Goal: Use online tool/utility: Utilize a website feature to perform a specific function

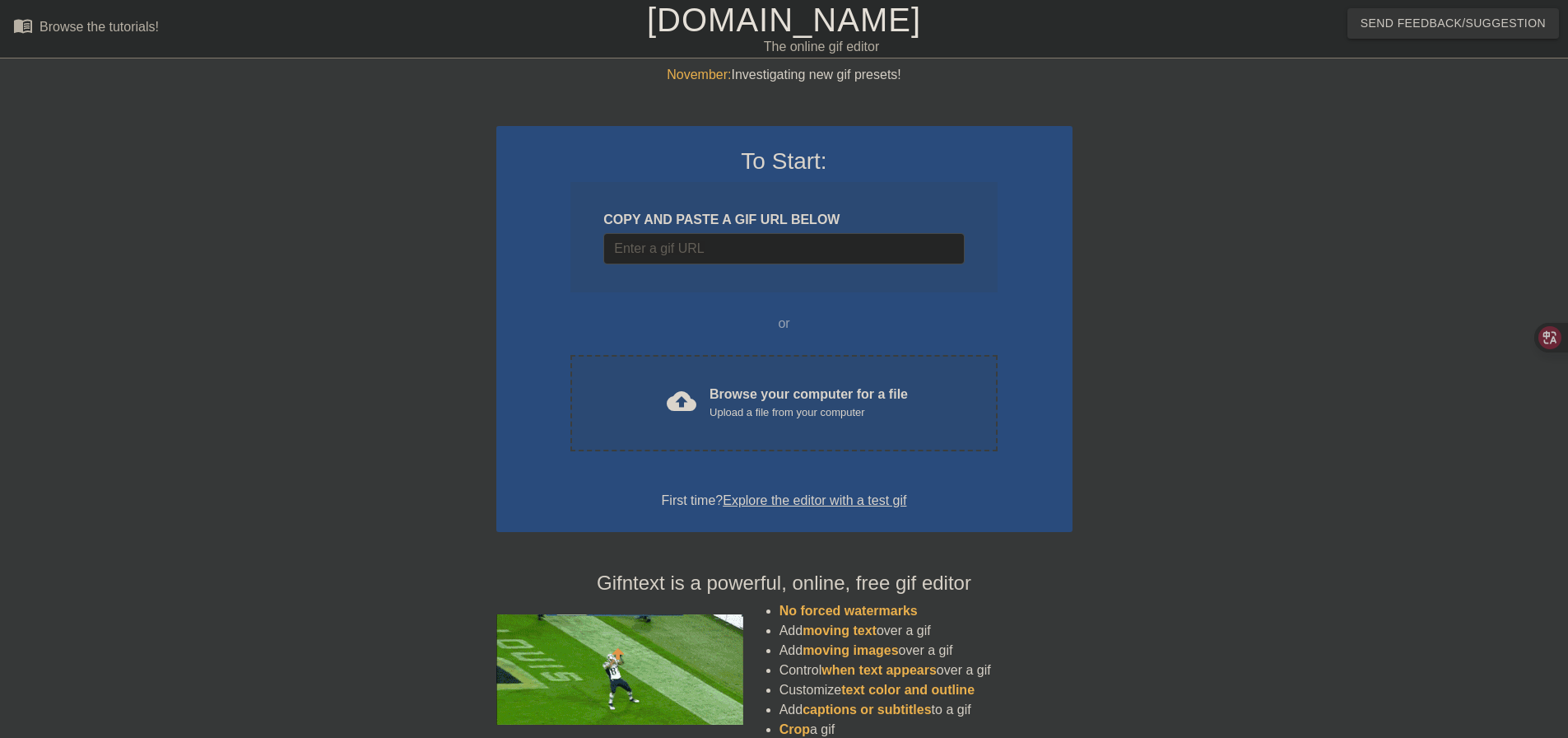
drag, startPoint x: 0, startPoint y: 0, endPoint x: 1172, endPoint y: 244, distance: 1197.1
click at [1210, 248] on div at bounding box center [1216, 312] width 247 height 494
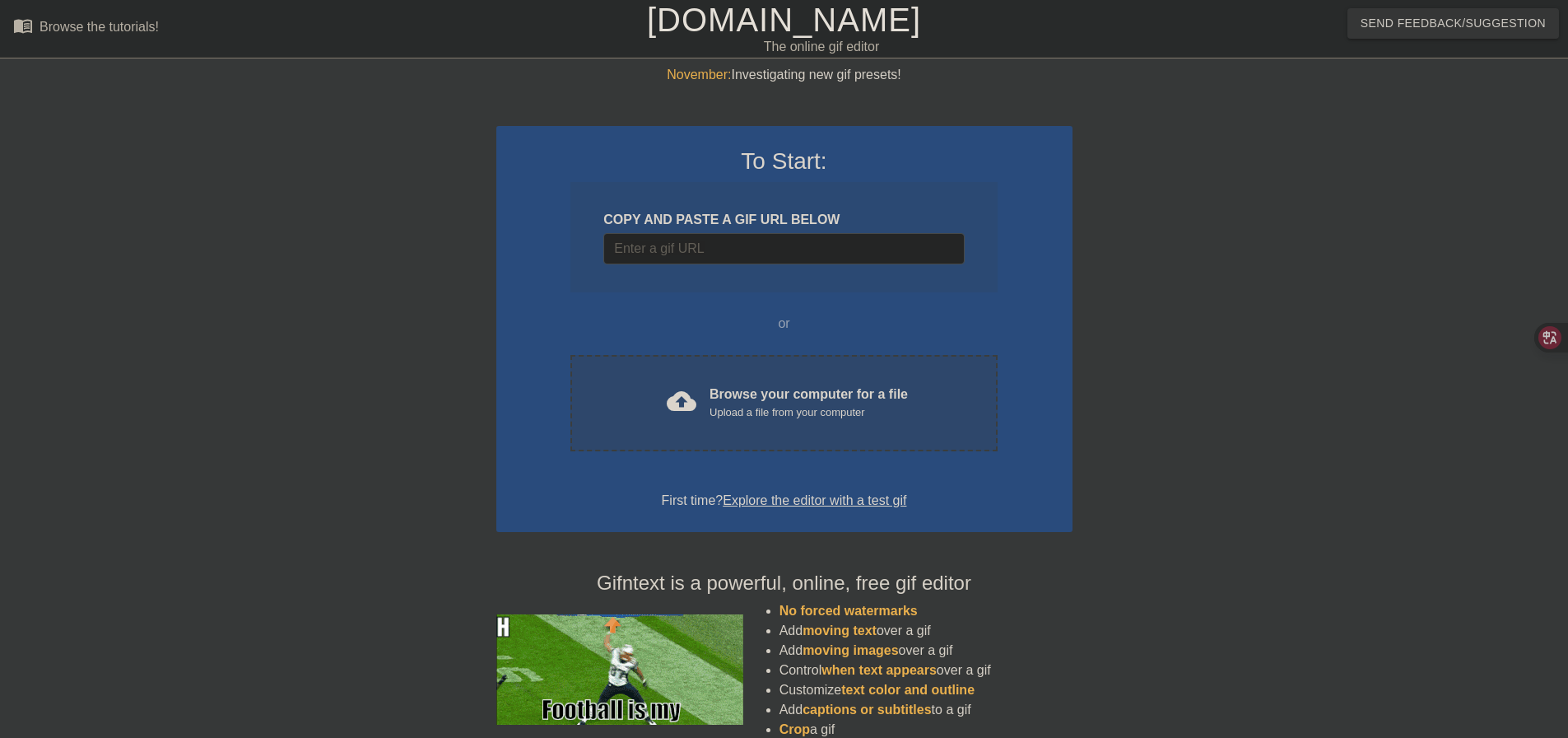
click at [777, 406] on div "Upload a file from your computer" at bounding box center [809, 413] width 198 height 16
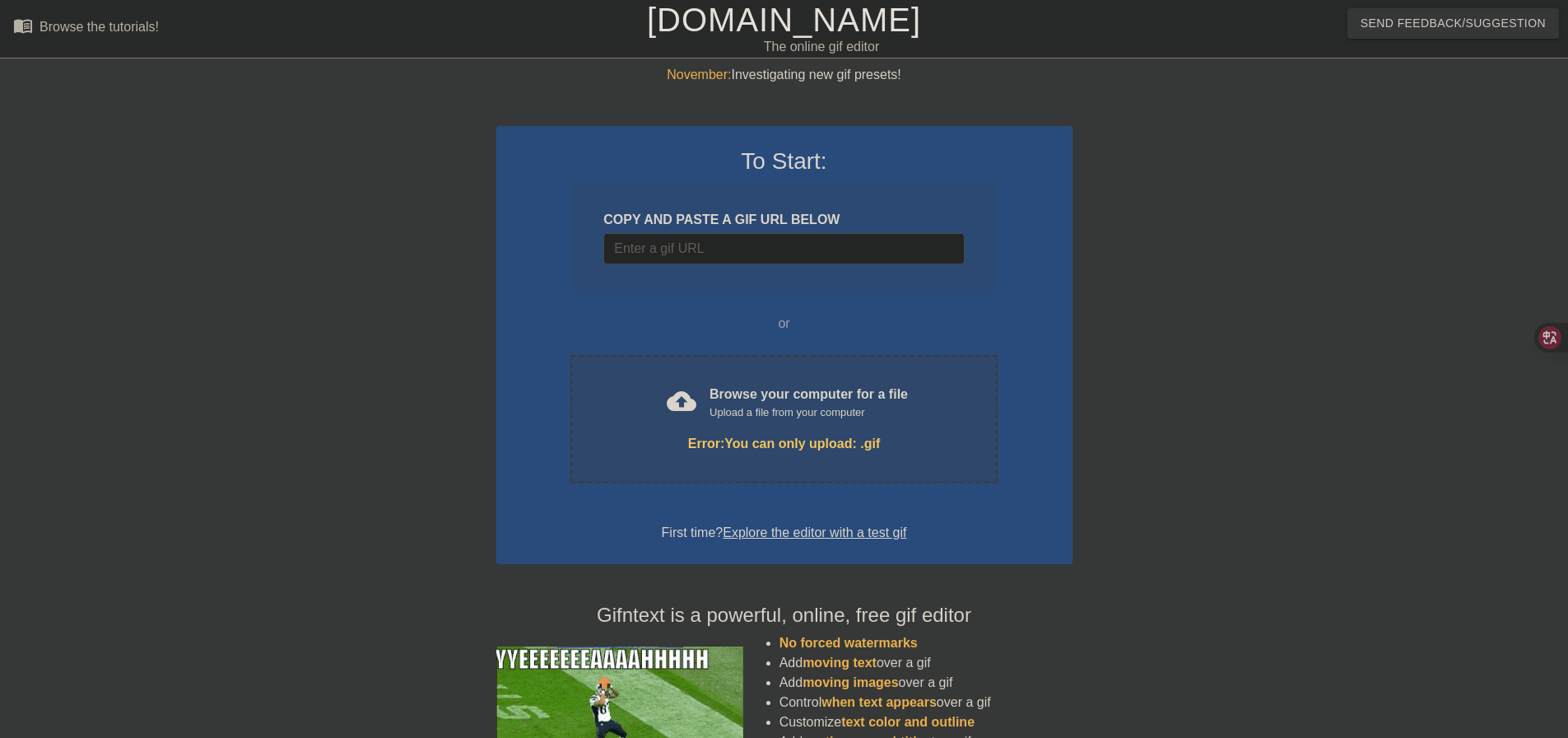
click at [741, 413] on div "Upload a file from your computer" at bounding box center [809, 413] width 198 height 16
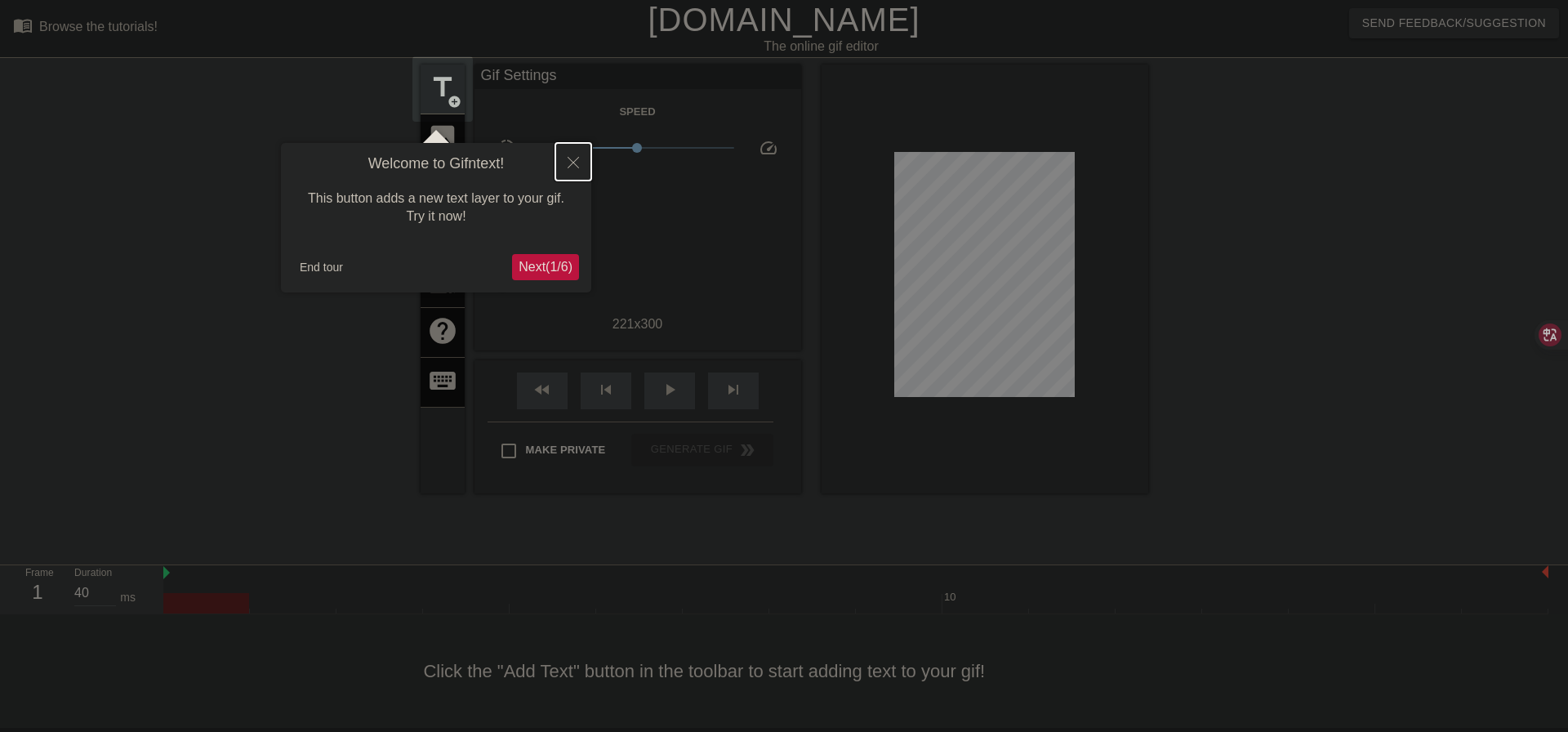
click at [576, 164] on icon "Close" at bounding box center [574, 163] width 11 height 11
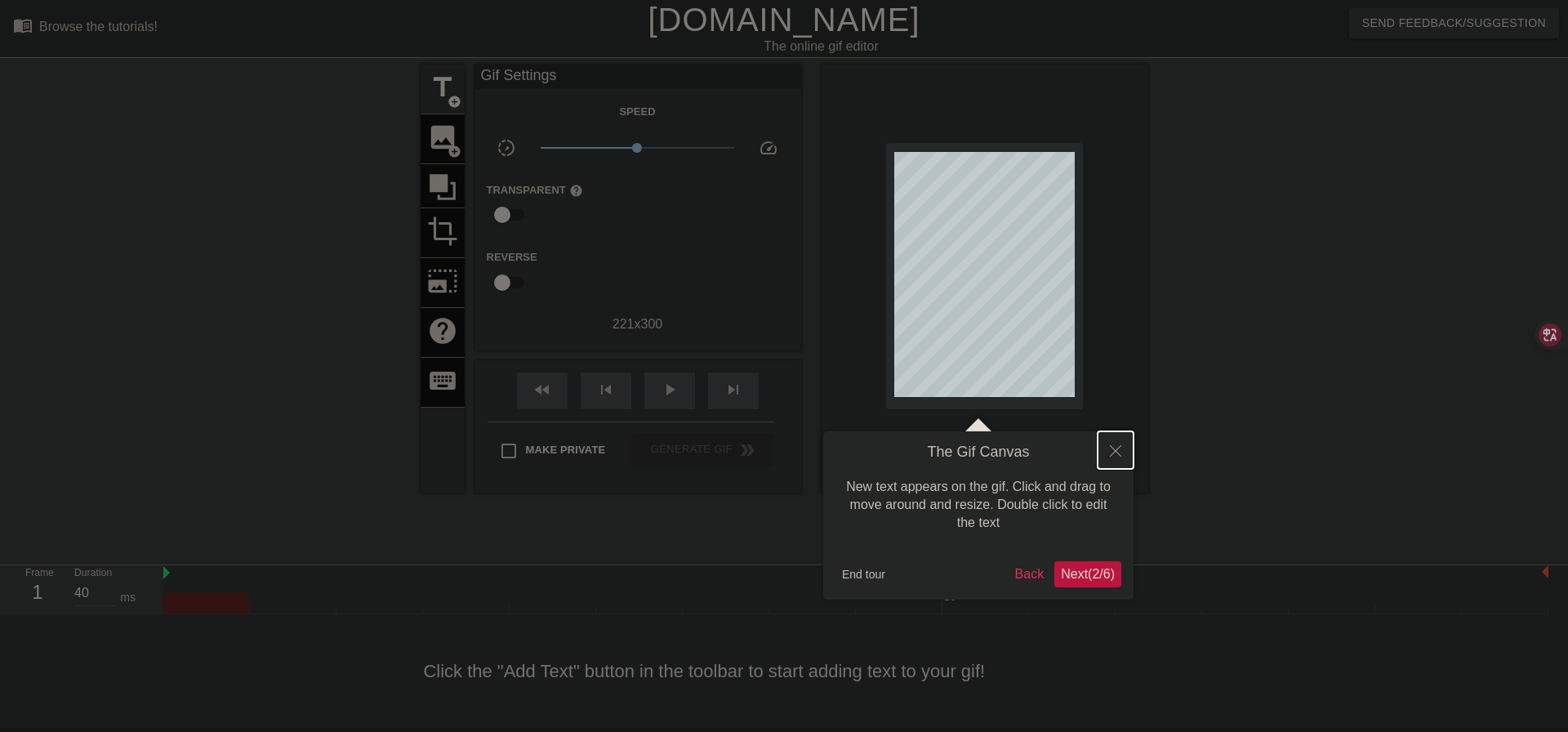
click at [1110, 458] on button "Close" at bounding box center [1115, 450] width 36 height 38
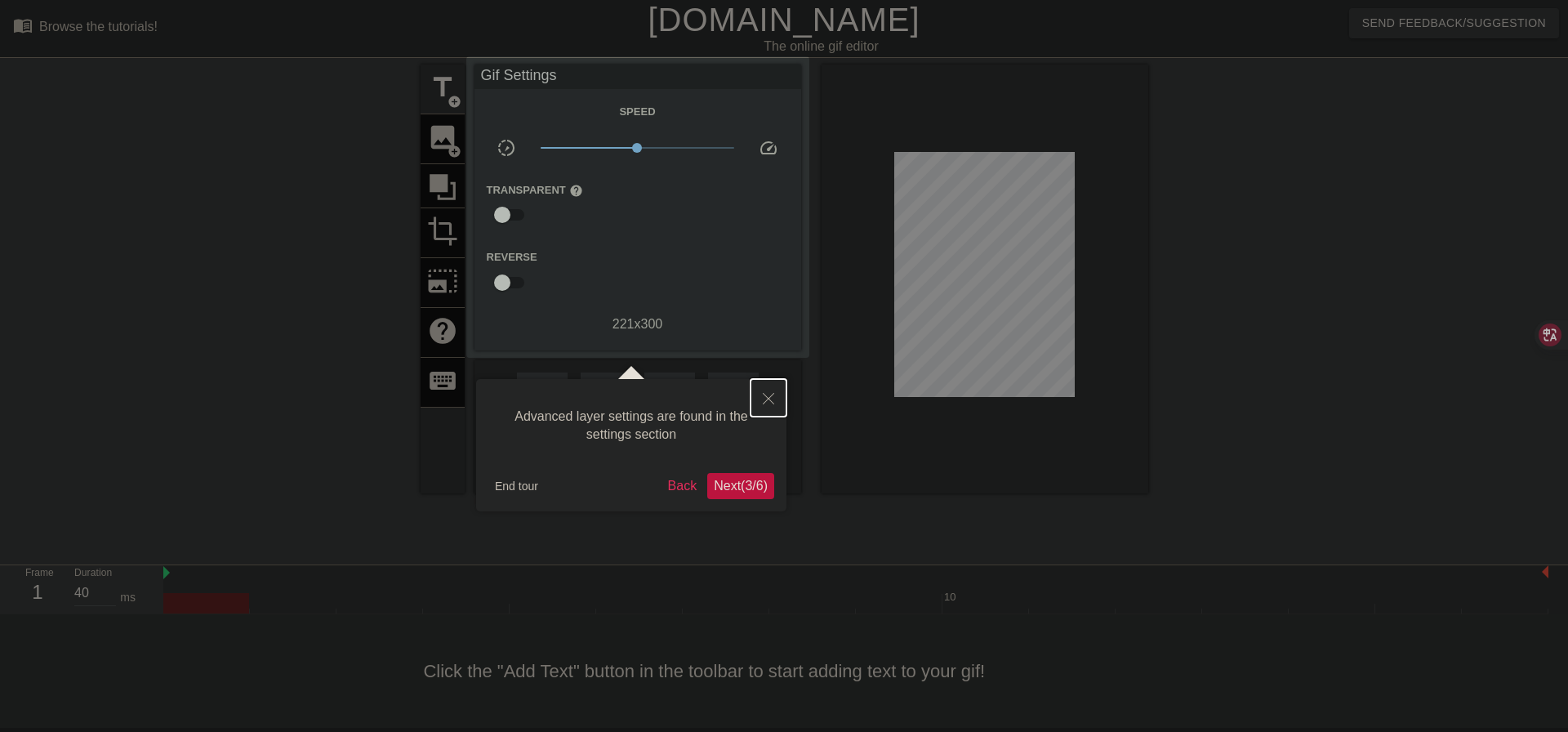
click at [770, 388] on button "Close" at bounding box center [769, 398] width 36 height 38
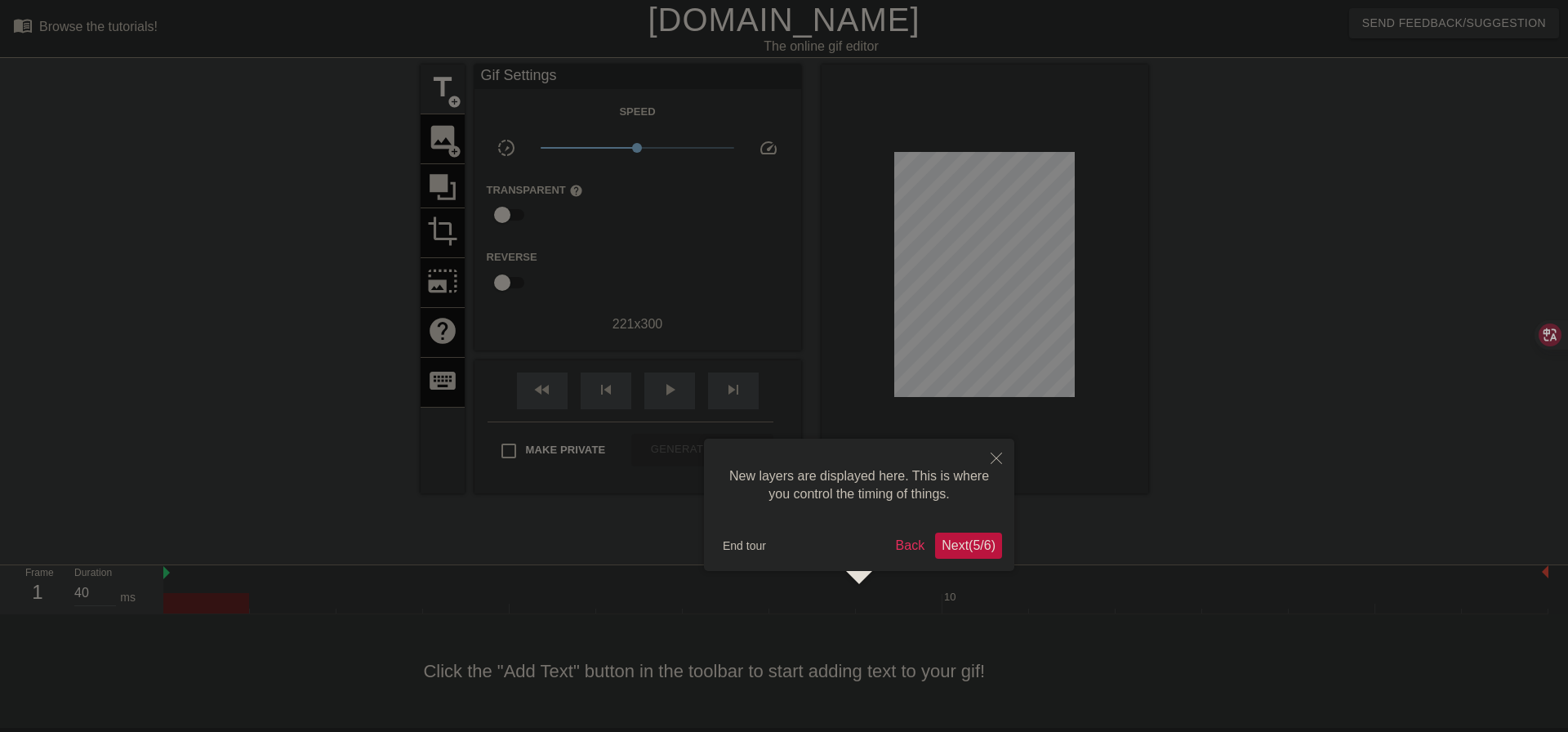
scroll to position [14, 0]
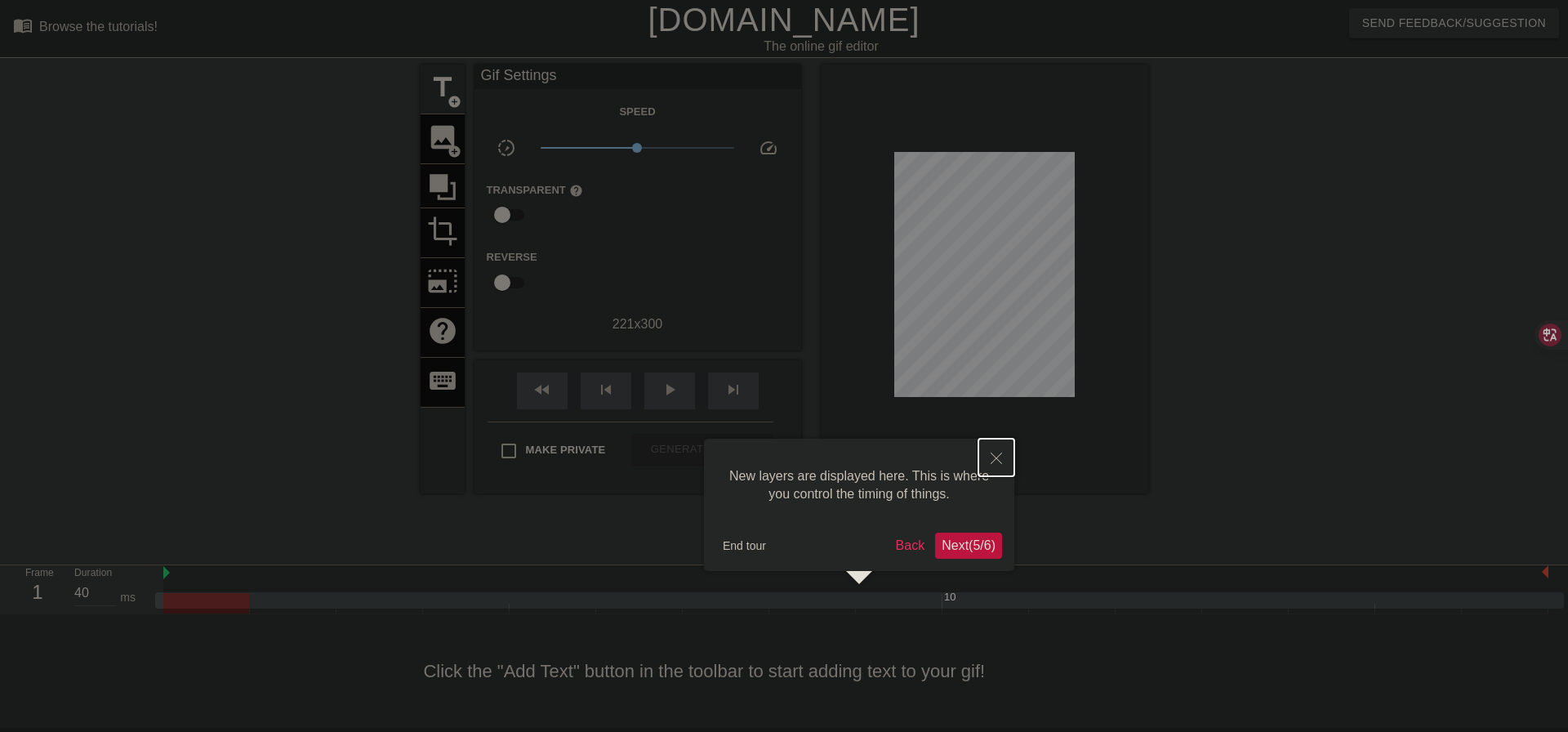
click at [984, 455] on button "Close" at bounding box center [996, 458] width 36 height 38
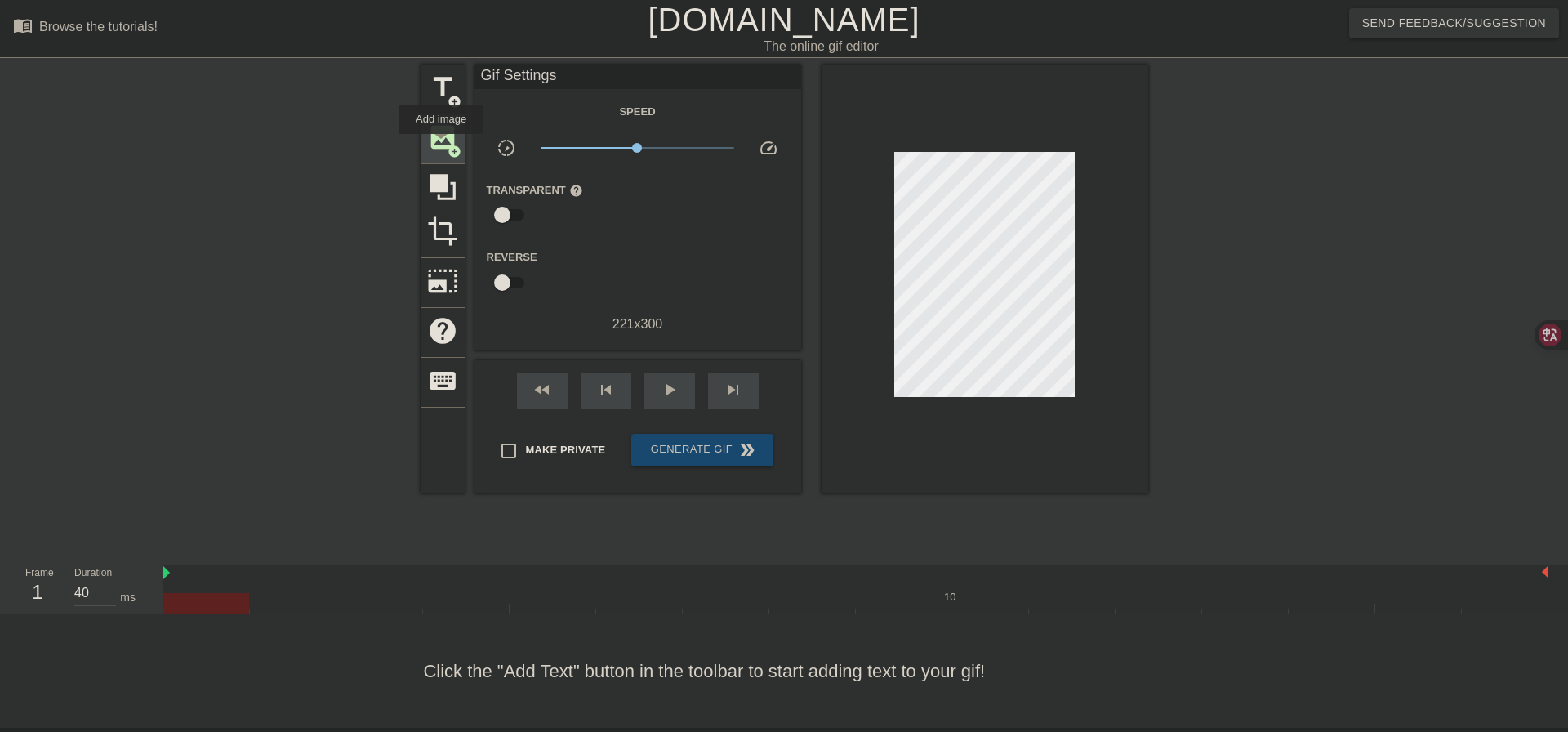
click at [441, 145] on span "image" at bounding box center [443, 137] width 31 height 31
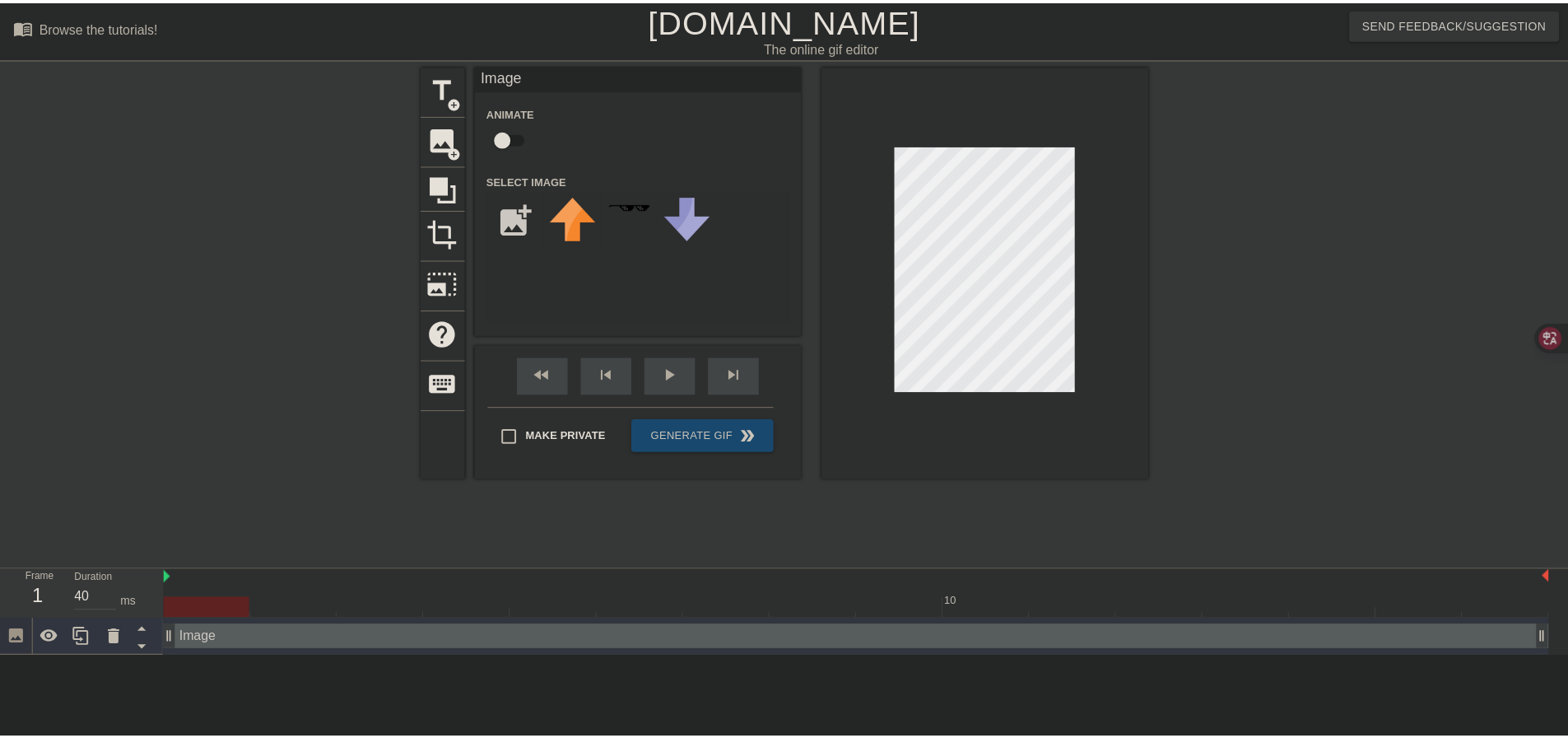
scroll to position [0, 0]
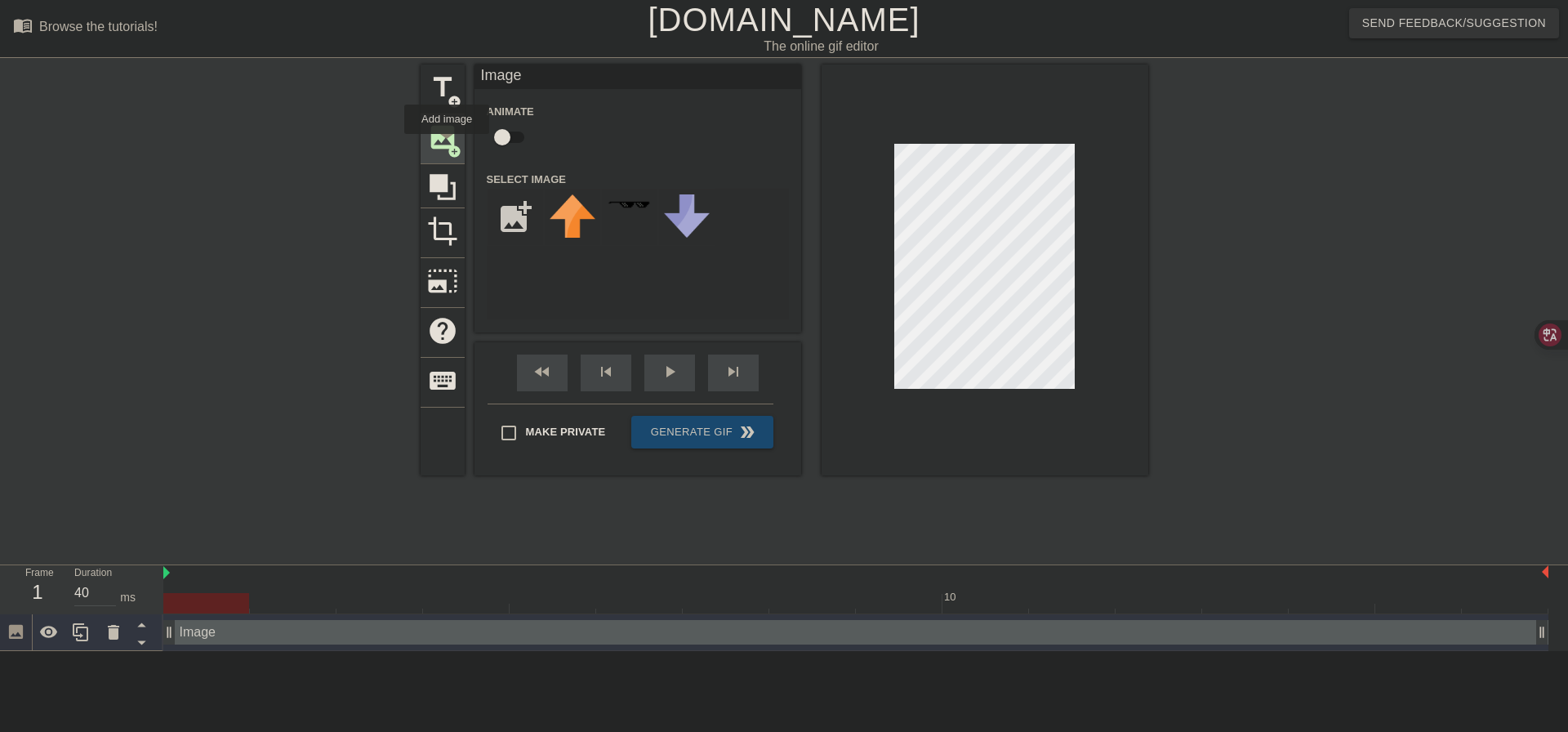
click at [448, 145] on span "add_circle" at bounding box center [454, 151] width 14 height 14
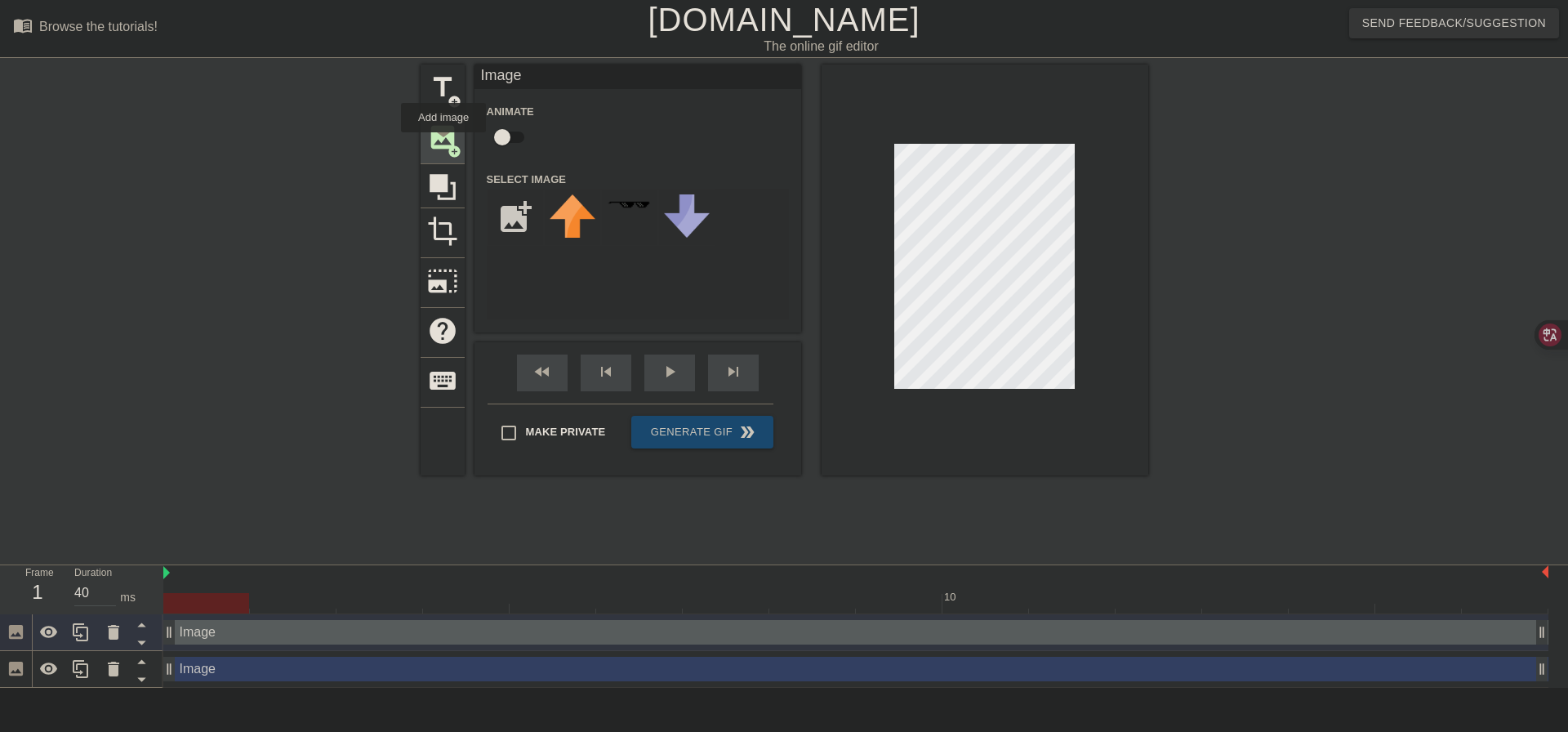
click at [444, 144] on span "image" at bounding box center [443, 137] width 31 height 31
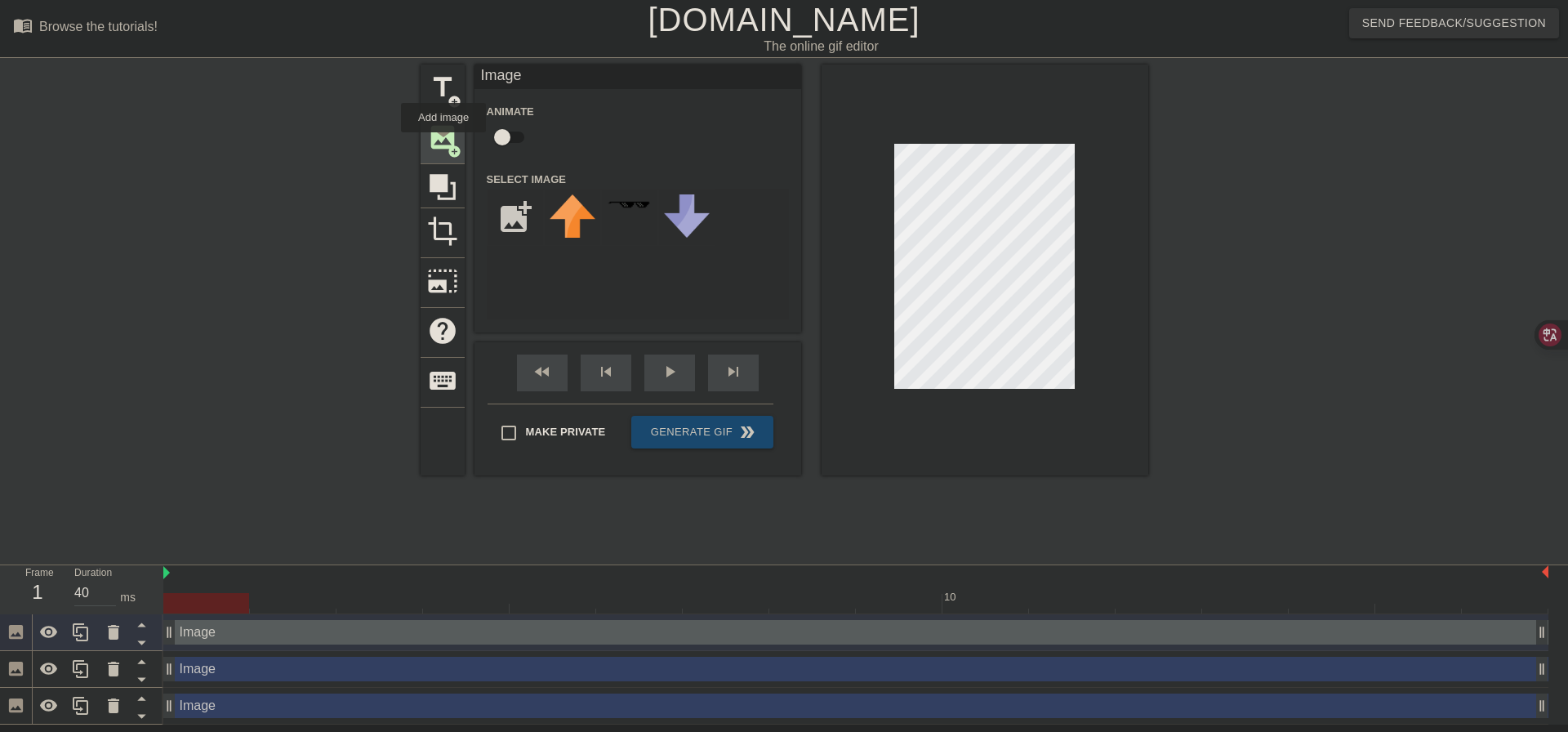
click at [444, 144] on span "image" at bounding box center [443, 137] width 31 height 31
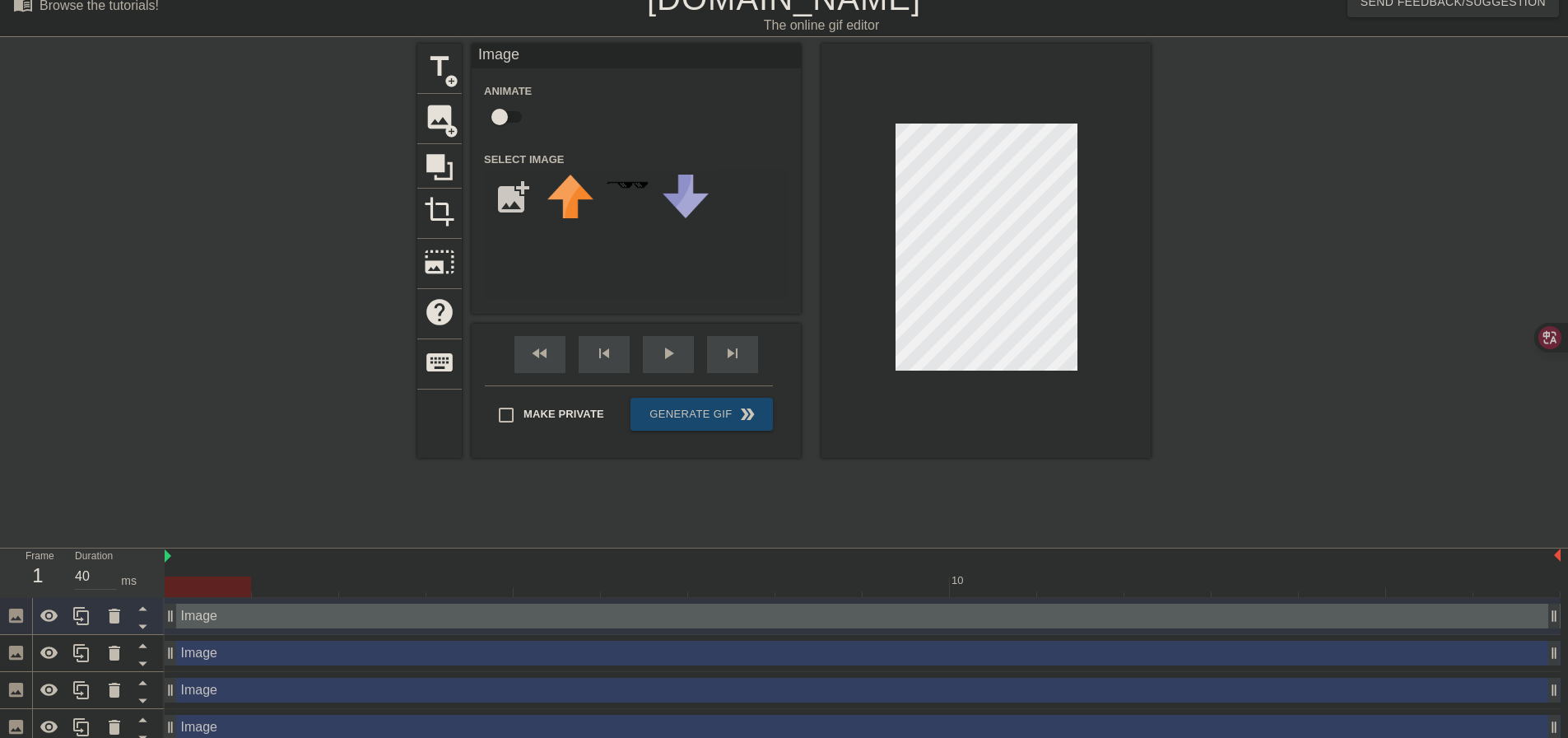
scroll to position [33, 0]
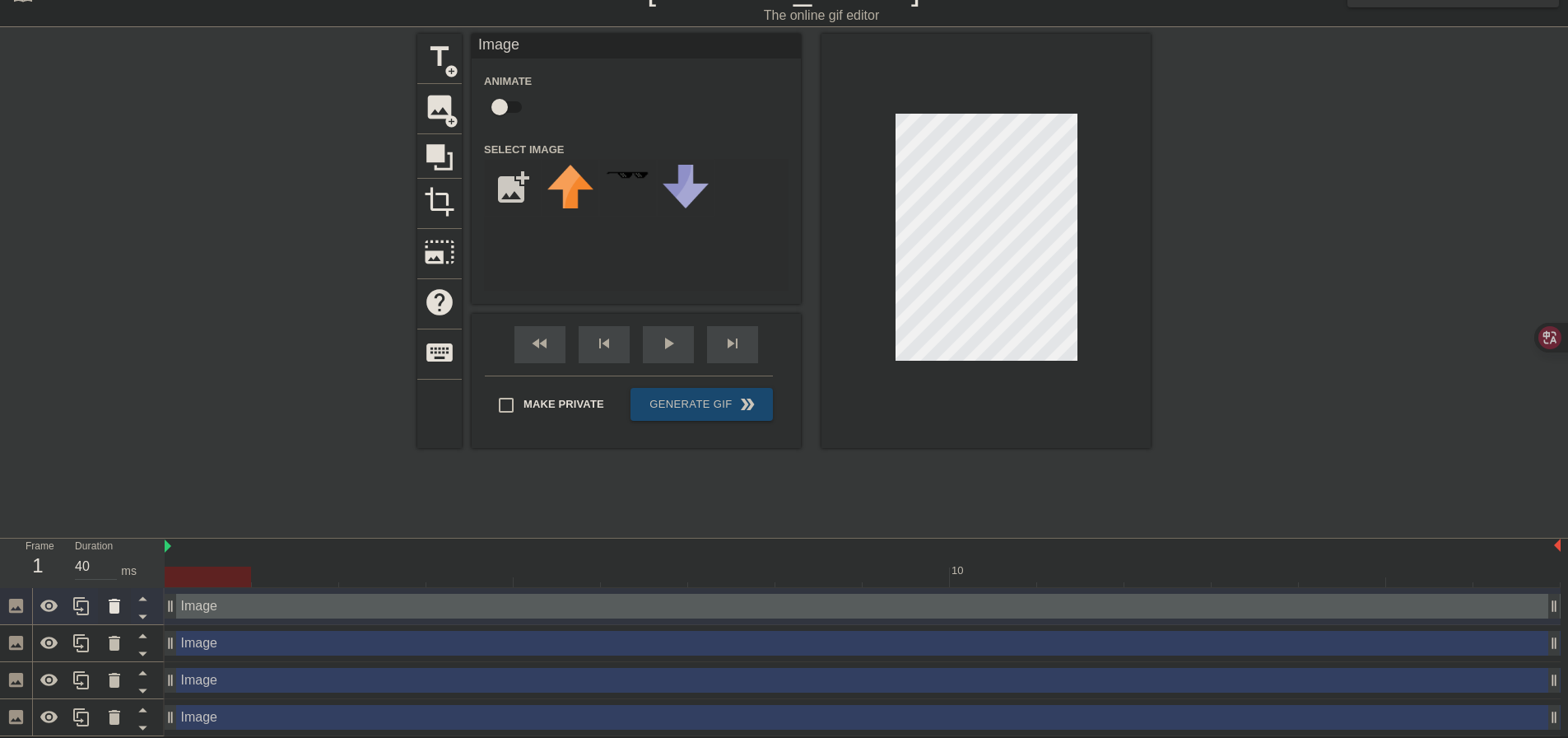
click at [112, 603] on icon at bounding box center [114, 606] width 12 height 15
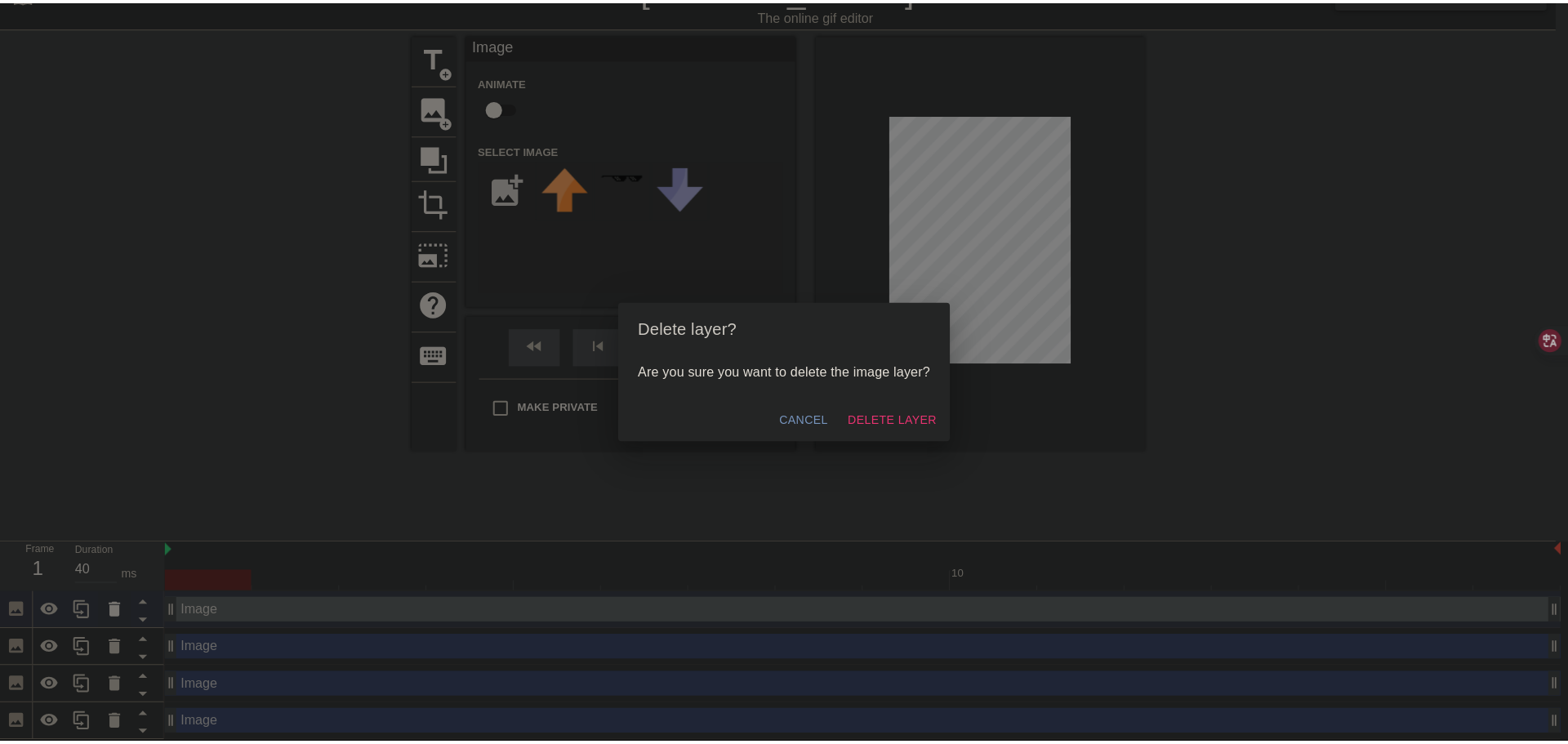
scroll to position [20, 0]
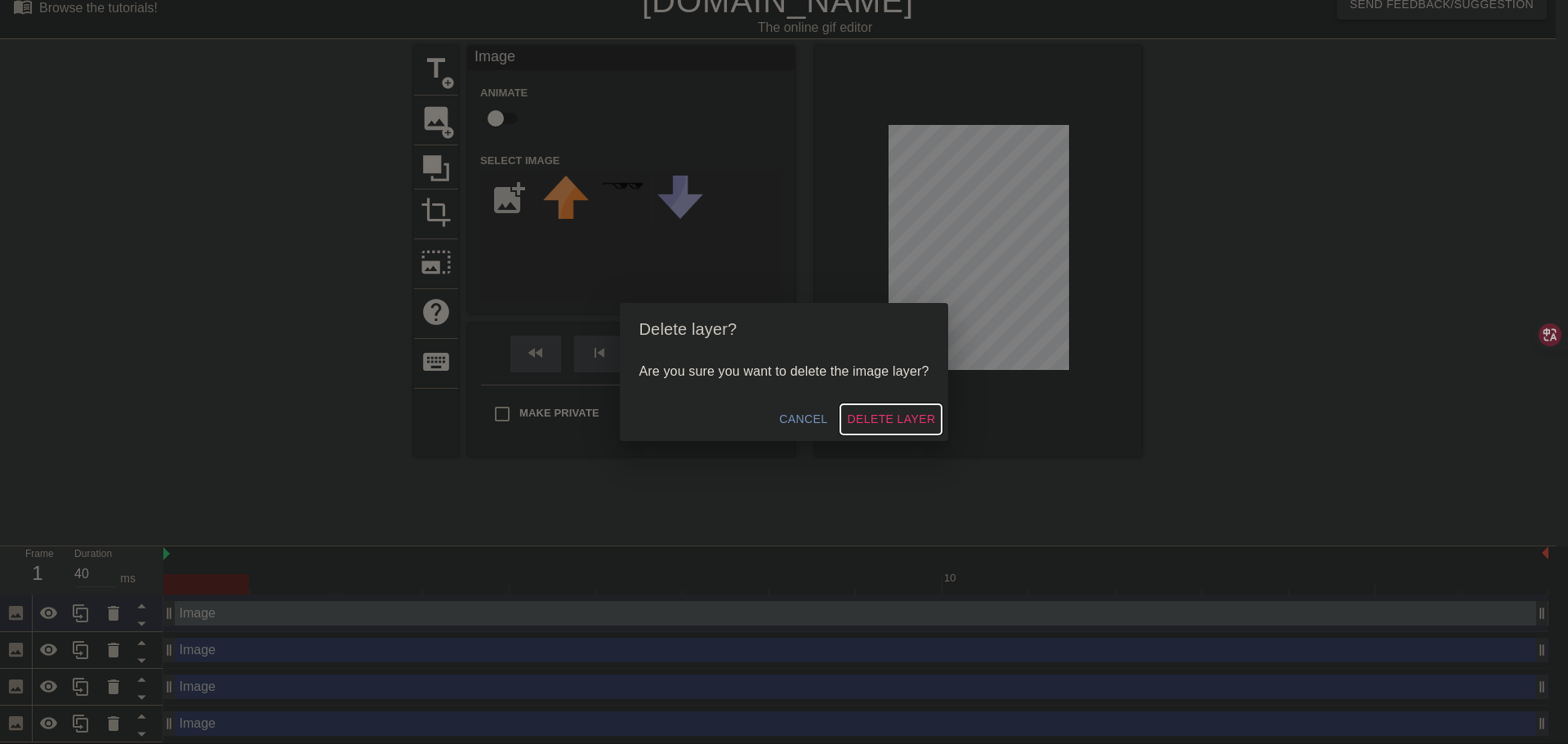
click at [880, 422] on span "Delete Layer" at bounding box center [891, 419] width 88 height 20
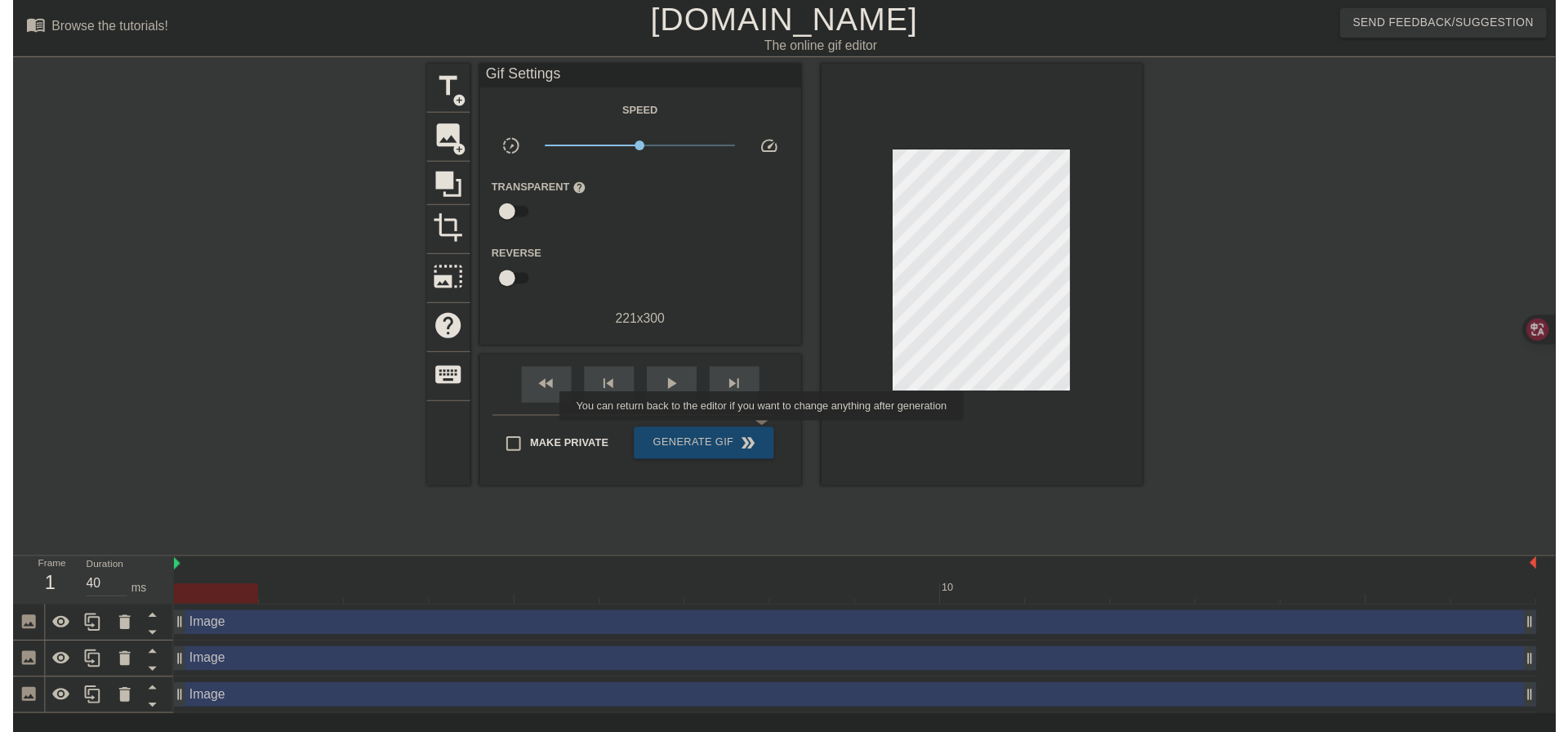
scroll to position [0, 0]
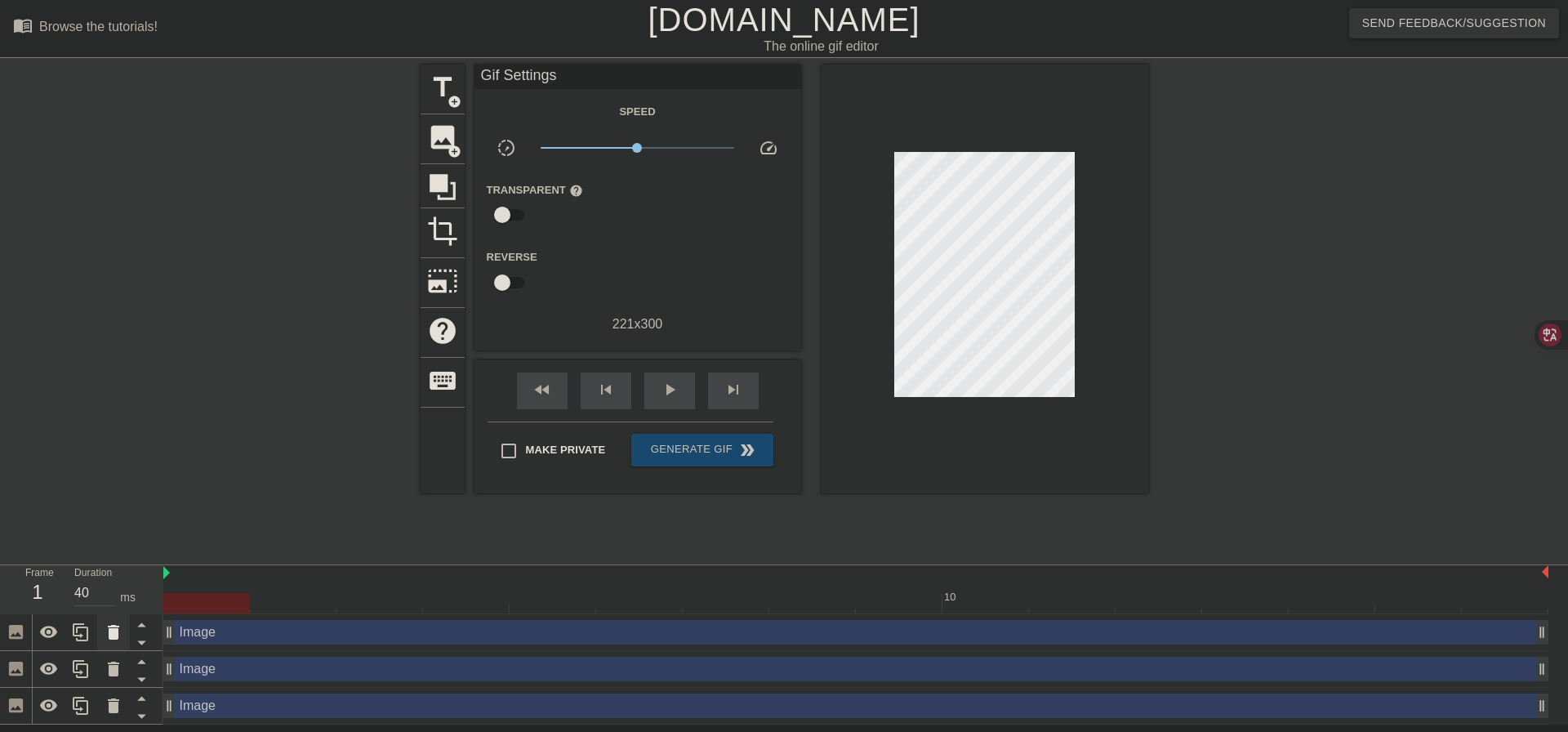
click at [109, 630] on icon at bounding box center [114, 632] width 11 height 15
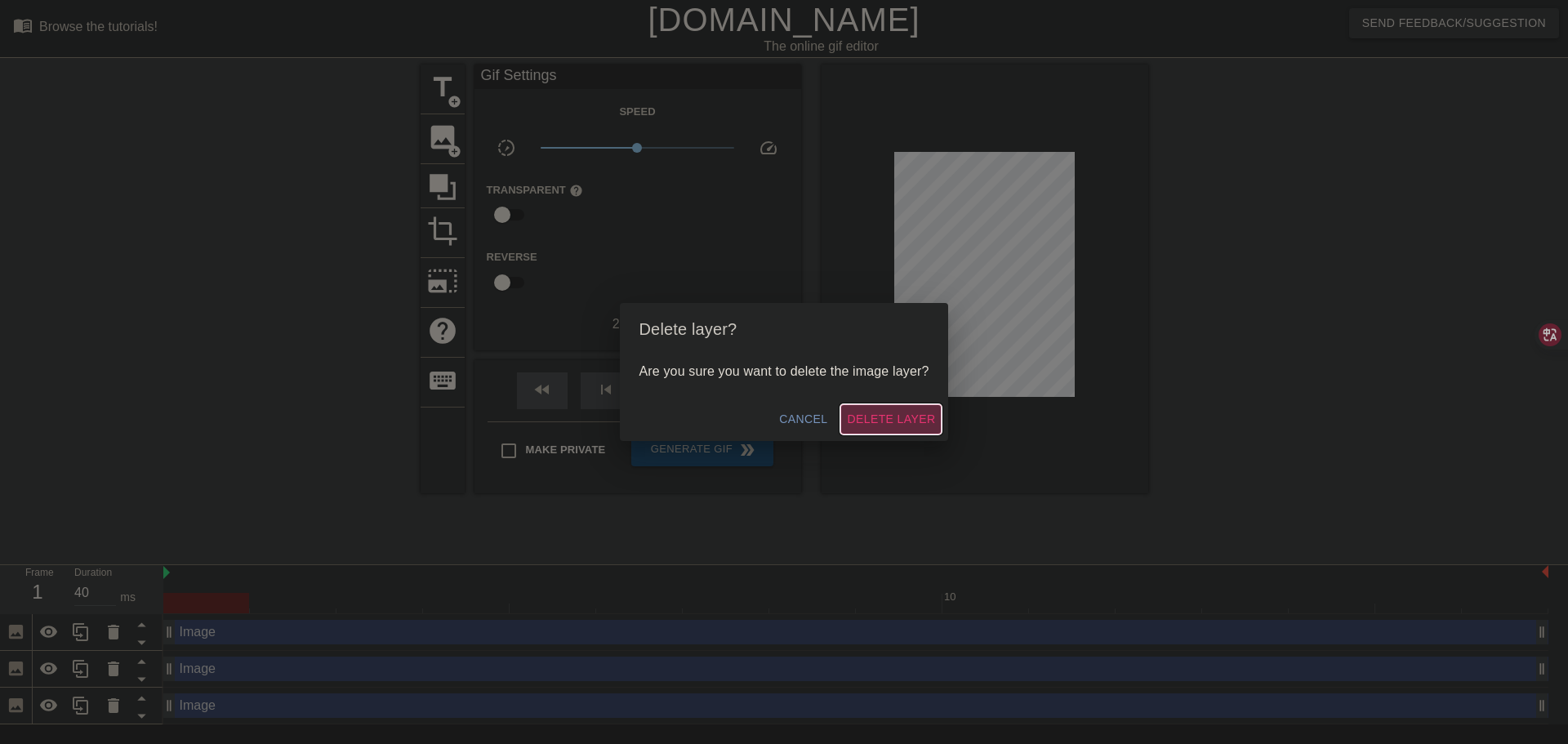
click at [900, 417] on span "Delete Layer" at bounding box center [891, 419] width 88 height 20
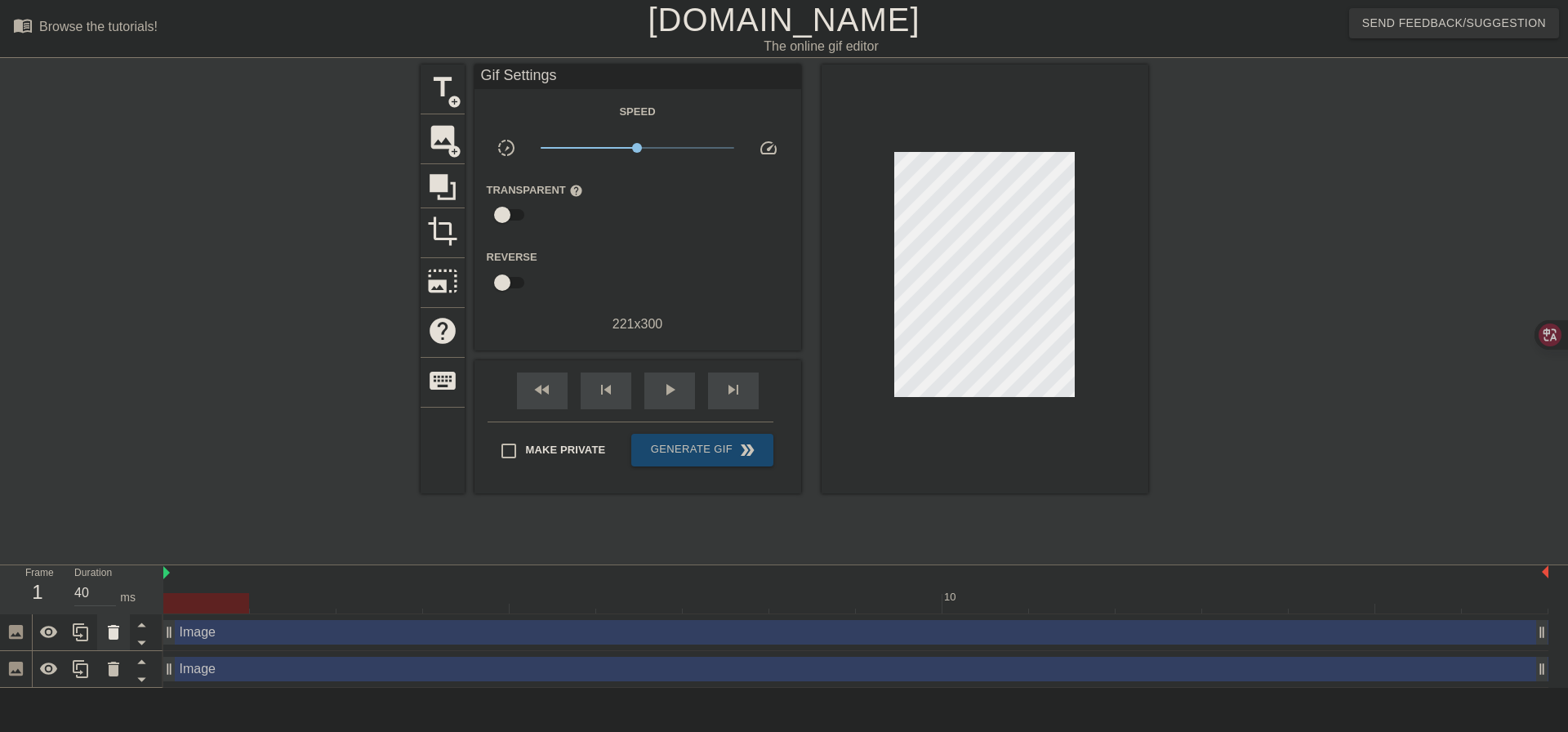
click at [110, 633] on icon at bounding box center [114, 632] width 11 height 15
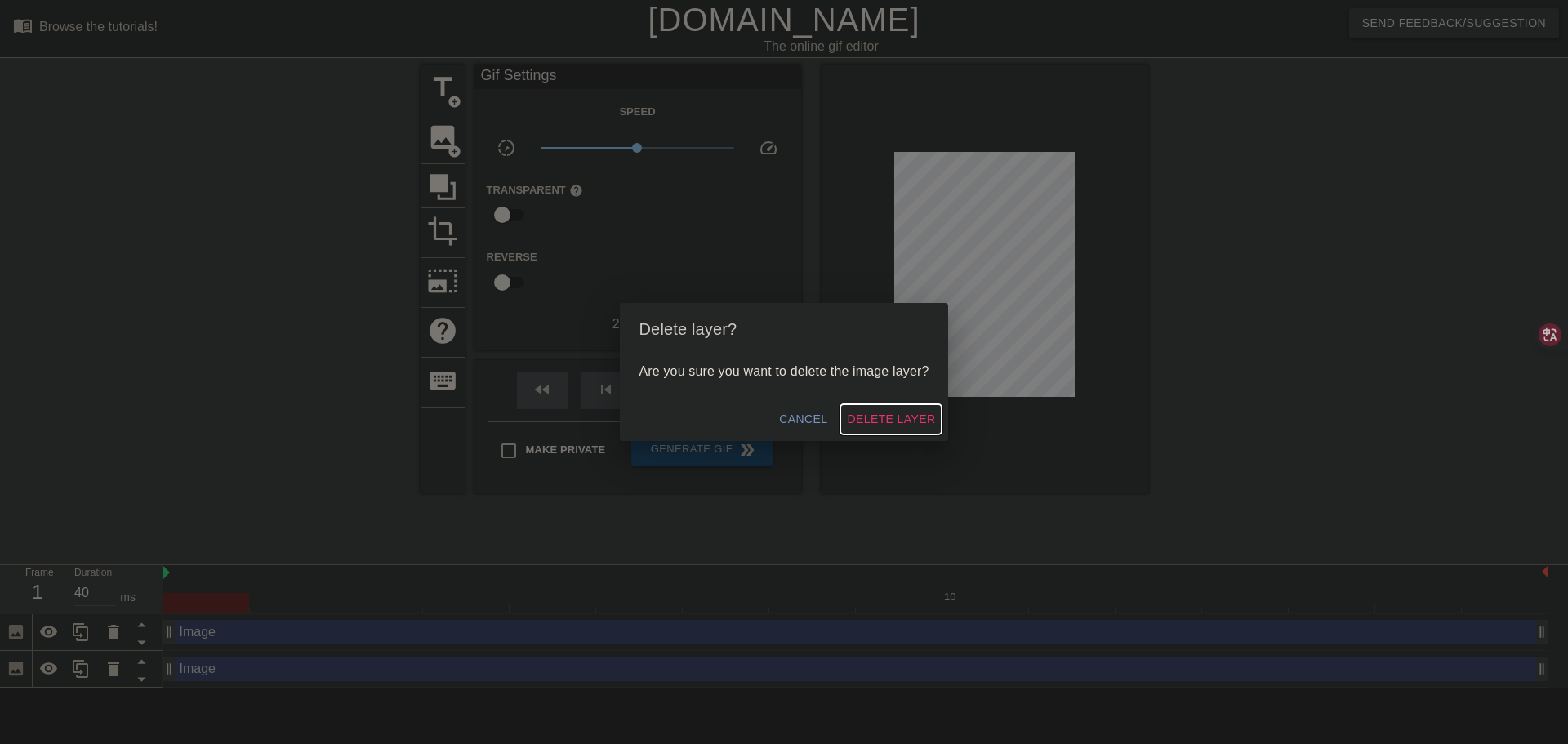
drag, startPoint x: 902, startPoint y: 426, endPoint x: 889, endPoint y: 422, distance: 13.6
click at [900, 423] on span "Delete Layer" at bounding box center [891, 419] width 88 height 20
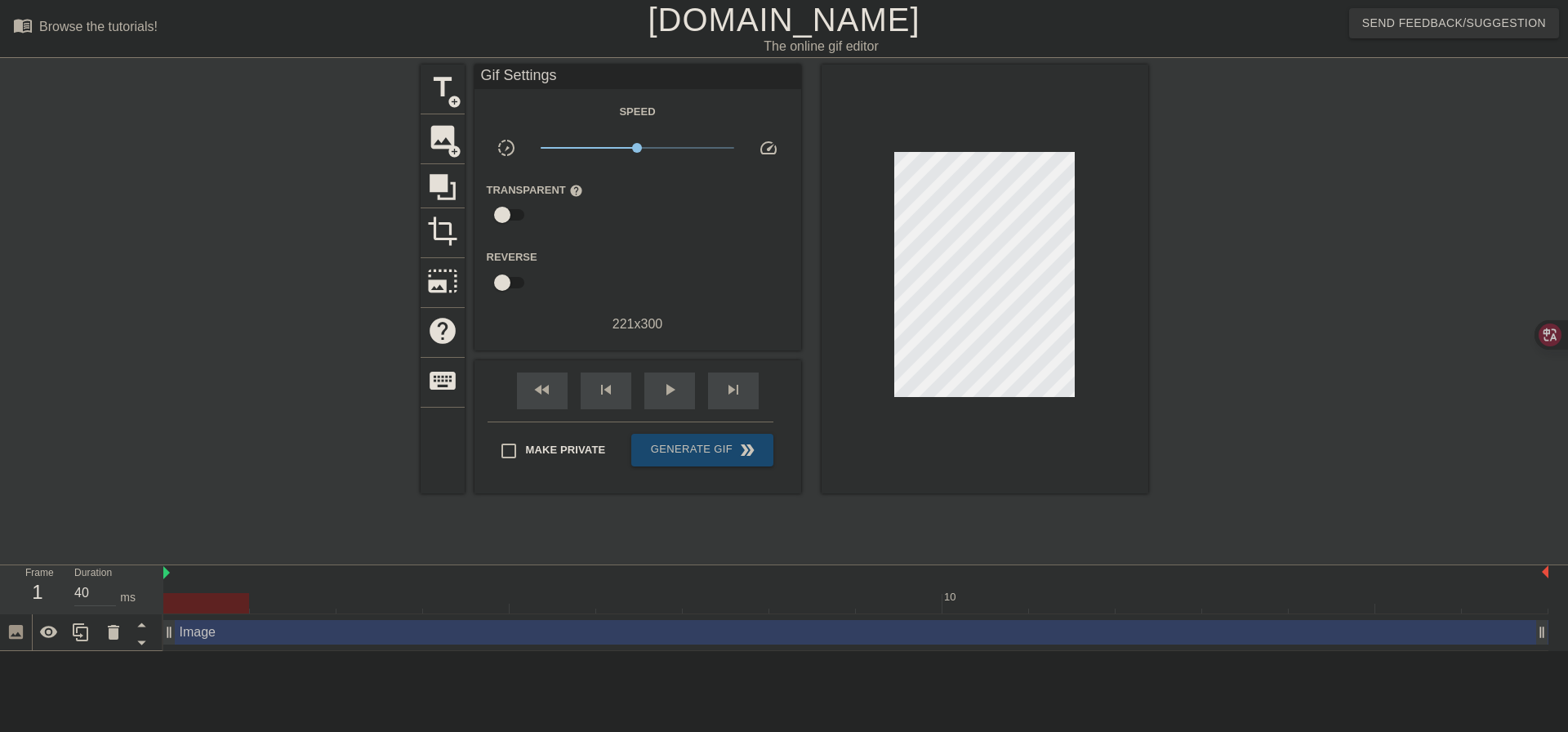
drag, startPoint x: 186, startPoint y: 592, endPoint x: 188, endPoint y: 609, distance: 17.1
click at [188, 598] on div "10" at bounding box center [855, 589] width 1385 height 48
click at [185, 637] on div "Image drag_handle drag_handle" at bounding box center [855, 632] width 1385 height 25
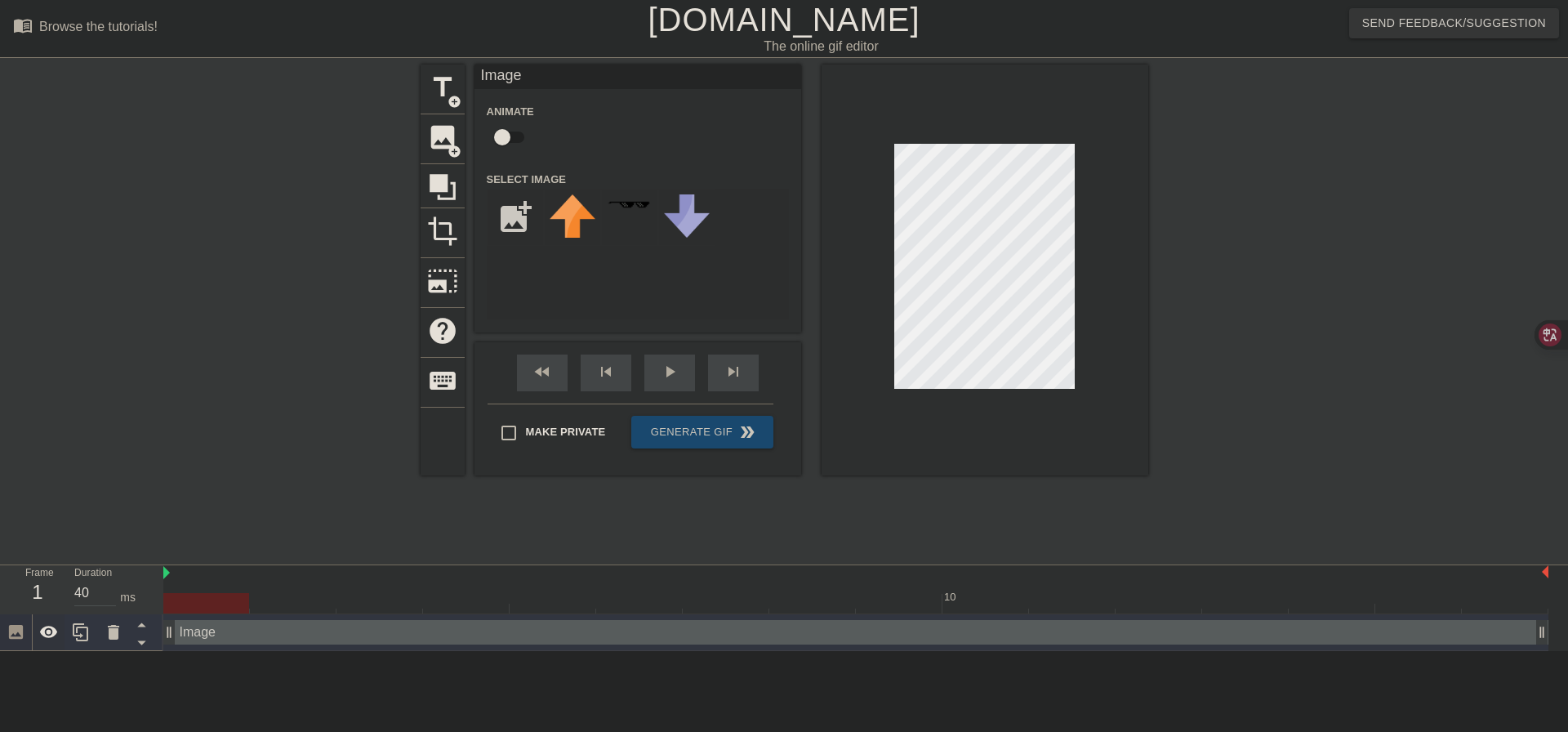
click at [58, 633] on icon at bounding box center [49, 632] width 20 height 20
click at [56, 639] on icon at bounding box center [49, 632] width 20 height 20
click at [56, 636] on icon at bounding box center [49, 632] width 20 height 20
click at [60, 632] on div at bounding box center [49, 632] width 33 height 36
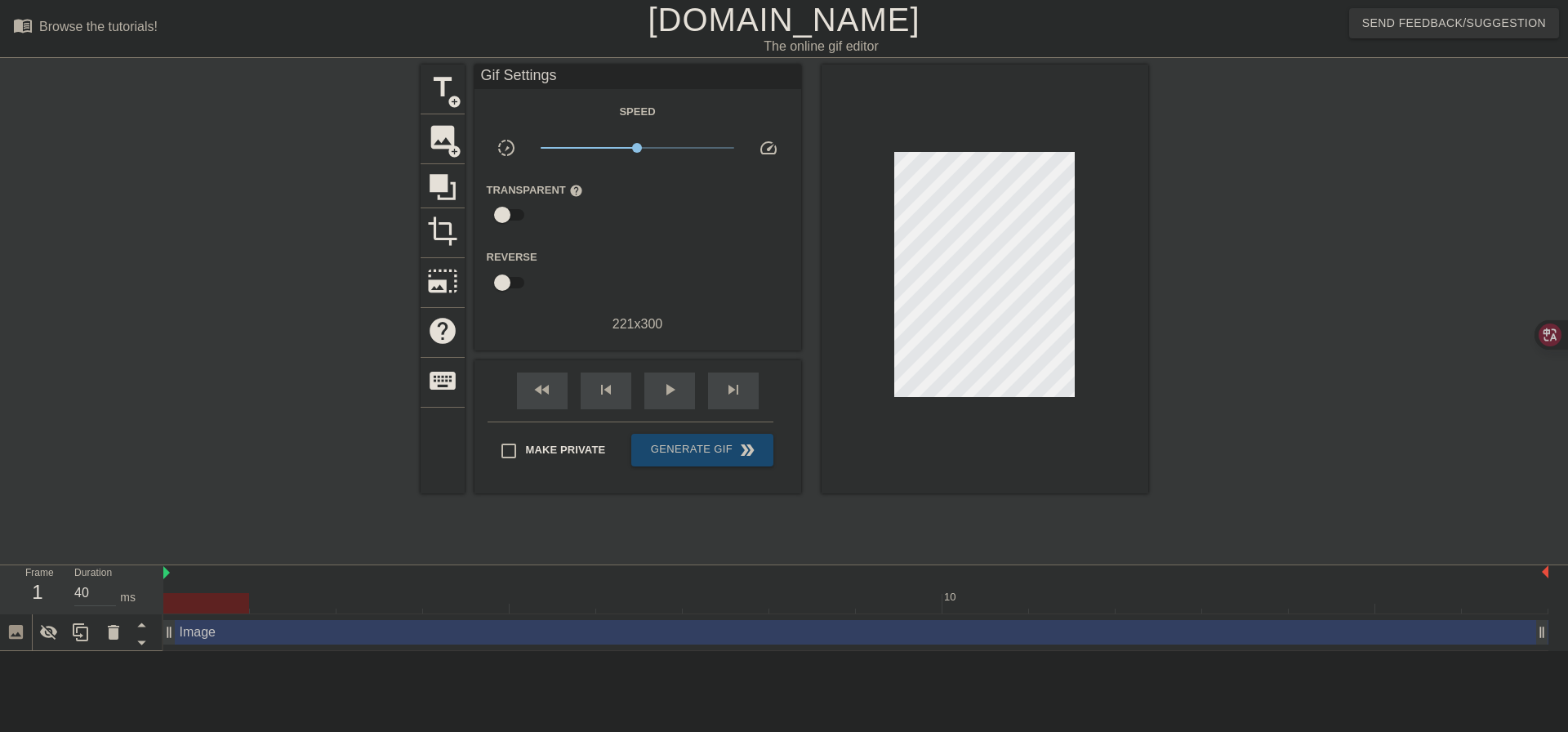
click at [1356, 413] on div at bounding box center [1290, 310] width 245 height 490
drag, startPoint x: 215, startPoint y: 635, endPoint x: 418, endPoint y: 638, distance: 203.0
click at [418, 638] on div "Image drag_handle drag_handle" at bounding box center [855, 632] width 1385 height 25
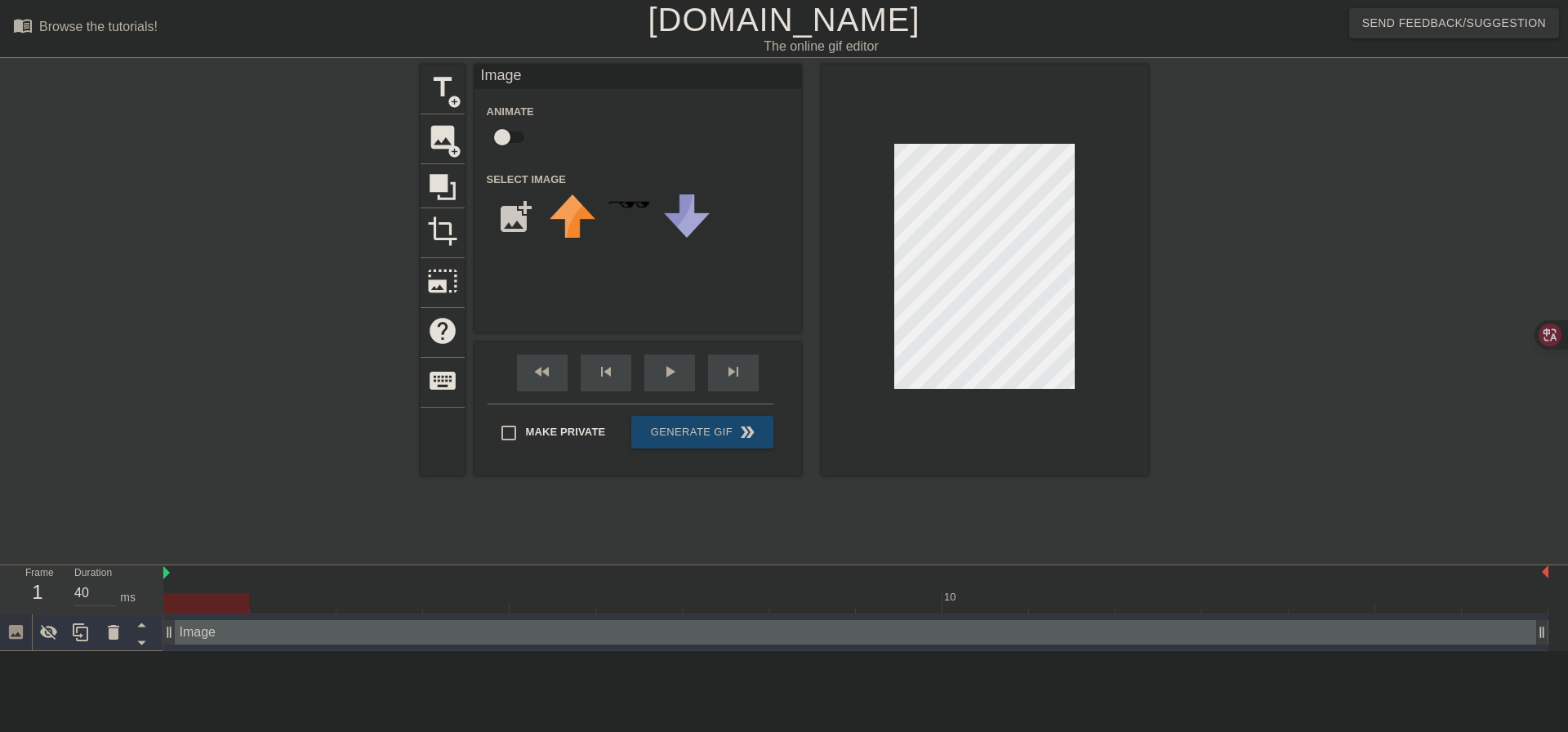
click at [1374, 377] on div at bounding box center [1290, 310] width 245 height 490
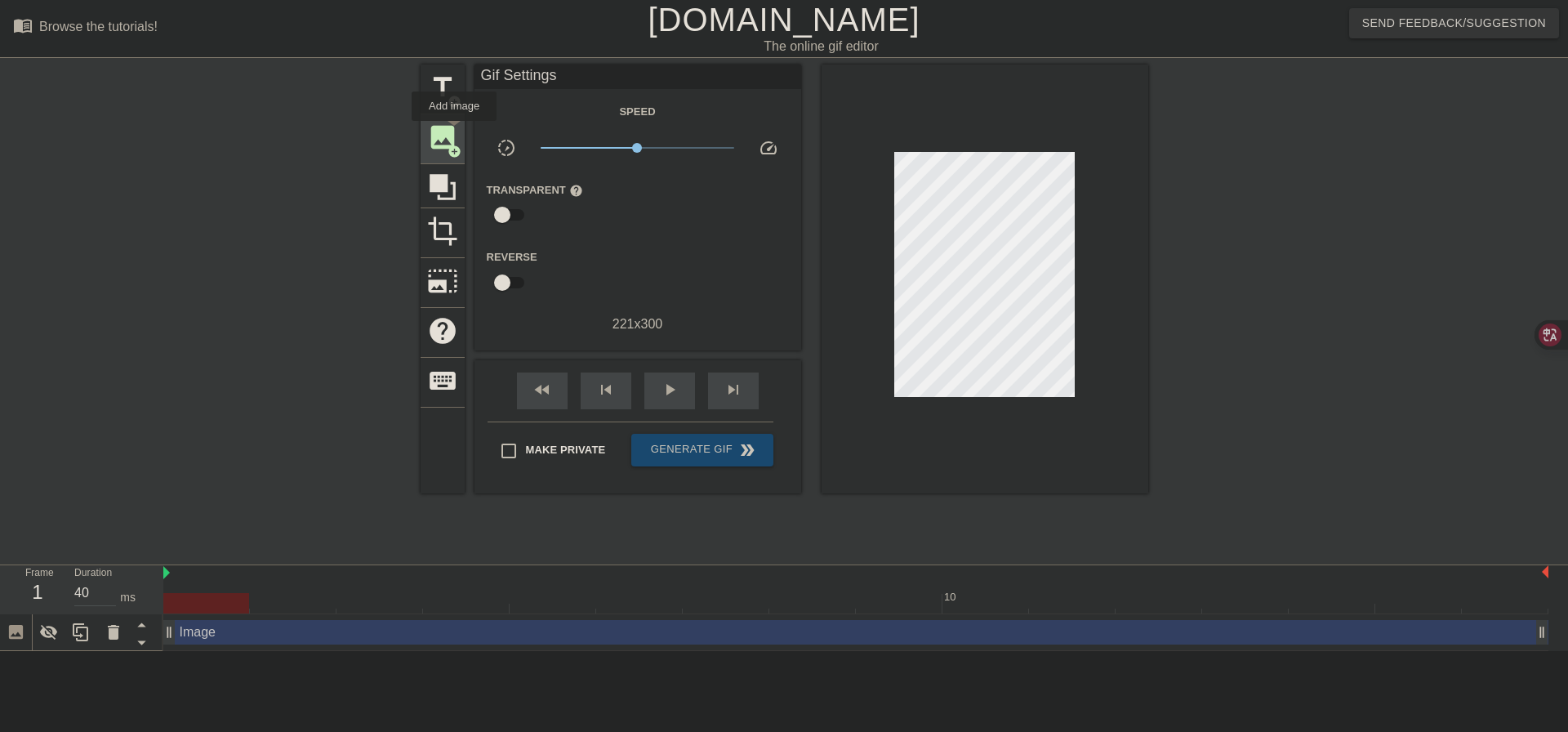
click at [454, 132] on span "image" at bounding box center [443, 137] width 31 height 31
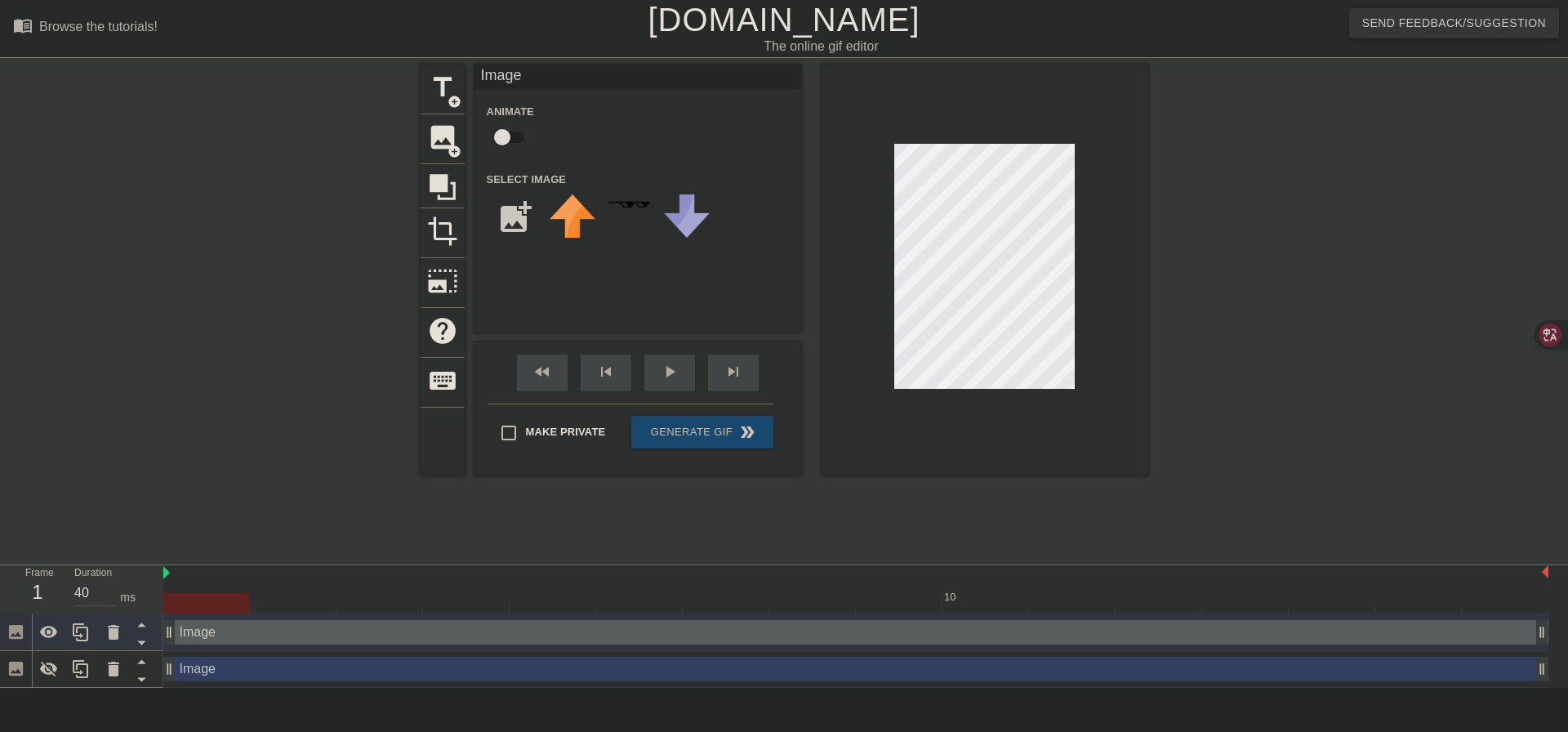
click at [18, 633] on icon at bounding box center [16, 632] width 14 height 14
click at [1308, 437] on div at bounding box center [1290, 310] width 245 height 490
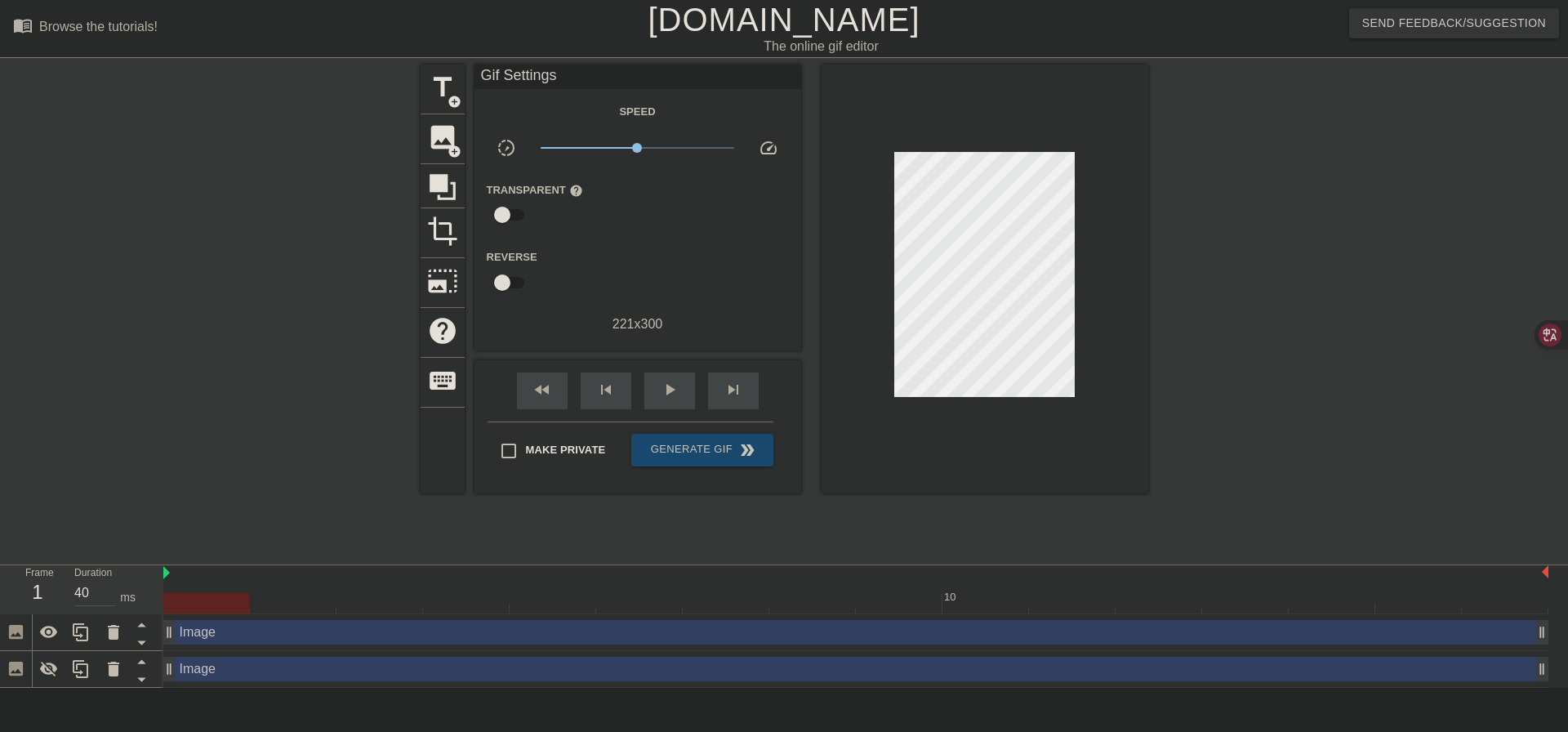
click at [1372, 195] on div at bounding box center [1290, 310] width 245 height 490
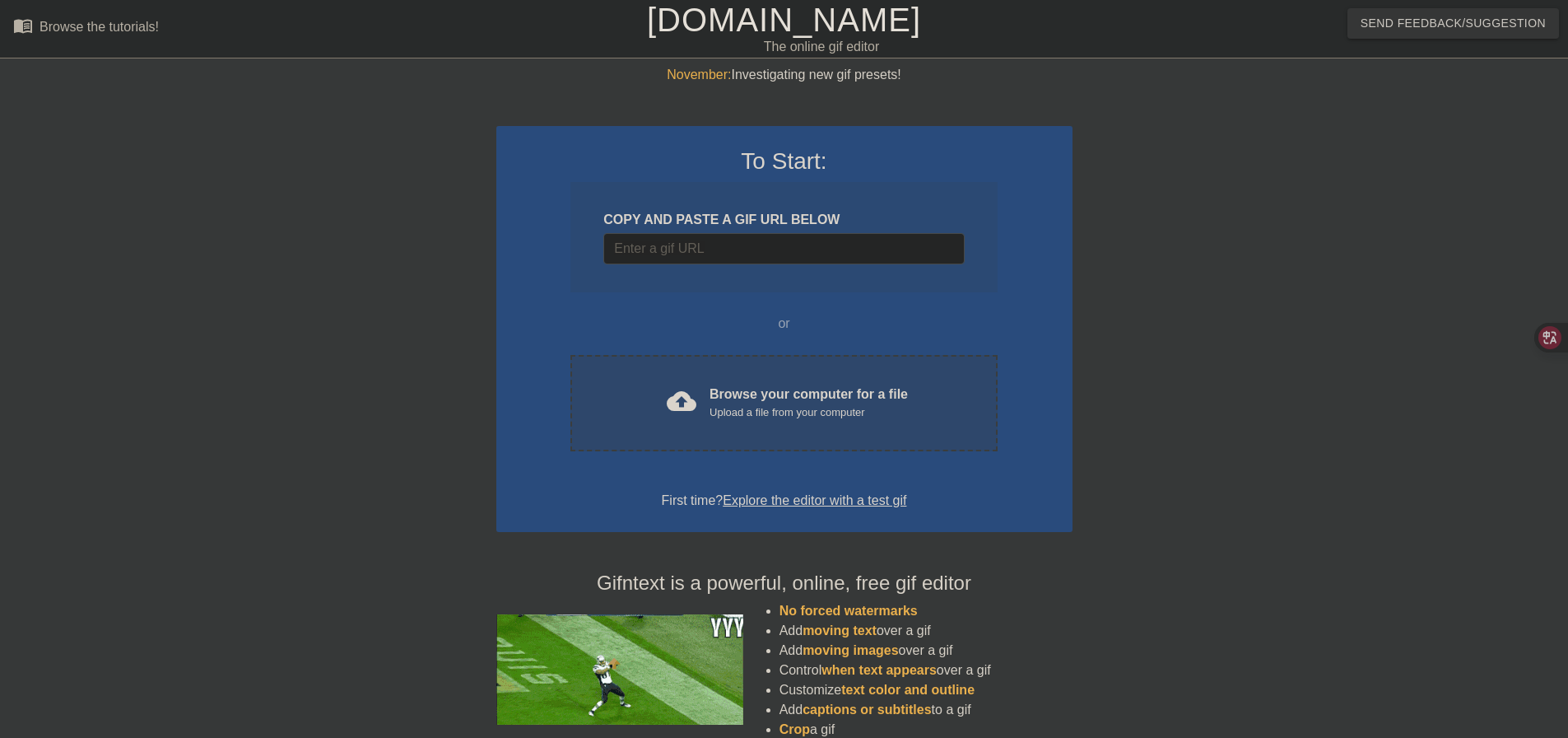
click at [840, 411] on div "Upload a file from your computer" at bounding box center [809, 413] width 198 height 16
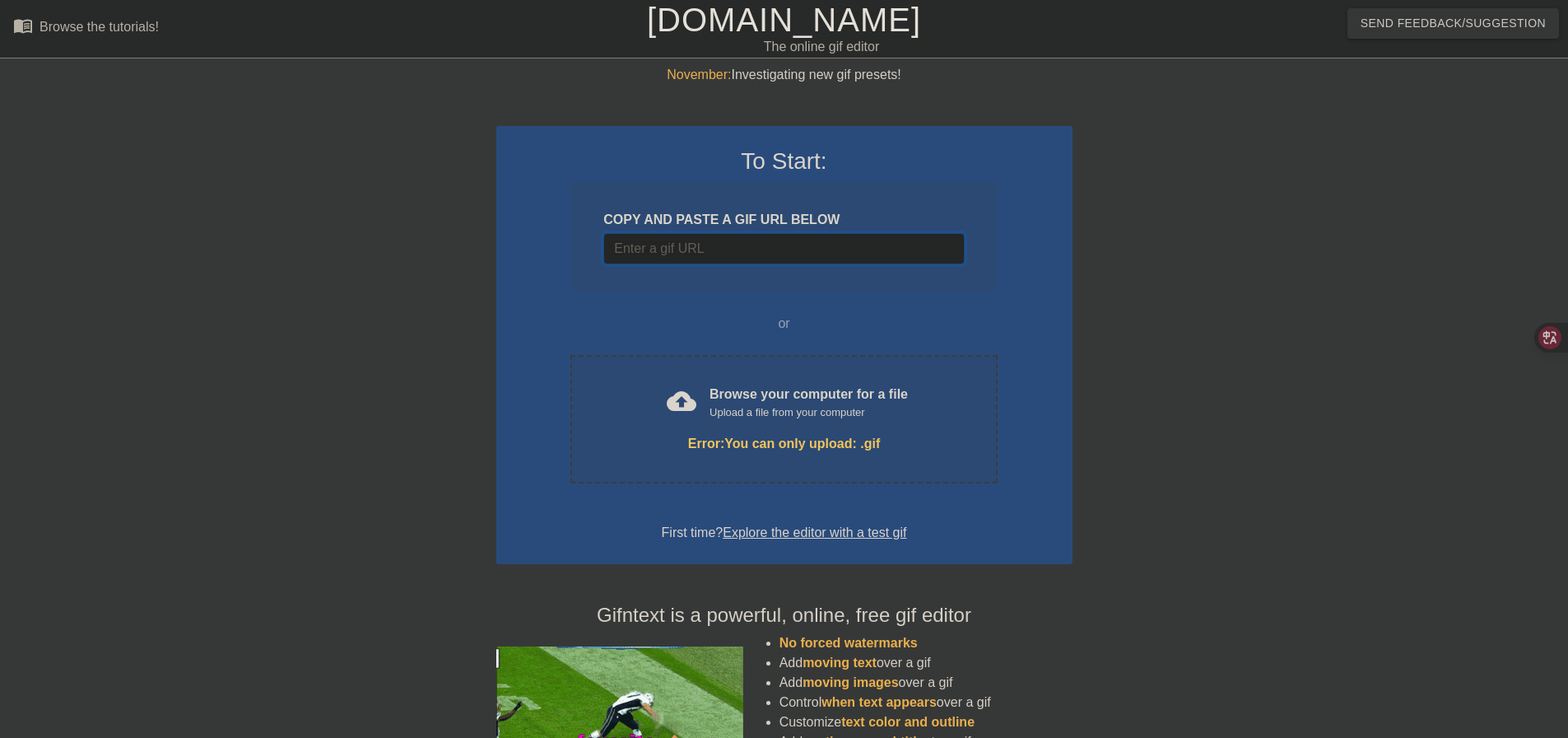
click at [777, 241] on input "Username" at bounding box center [784, 249] width 361 height 31
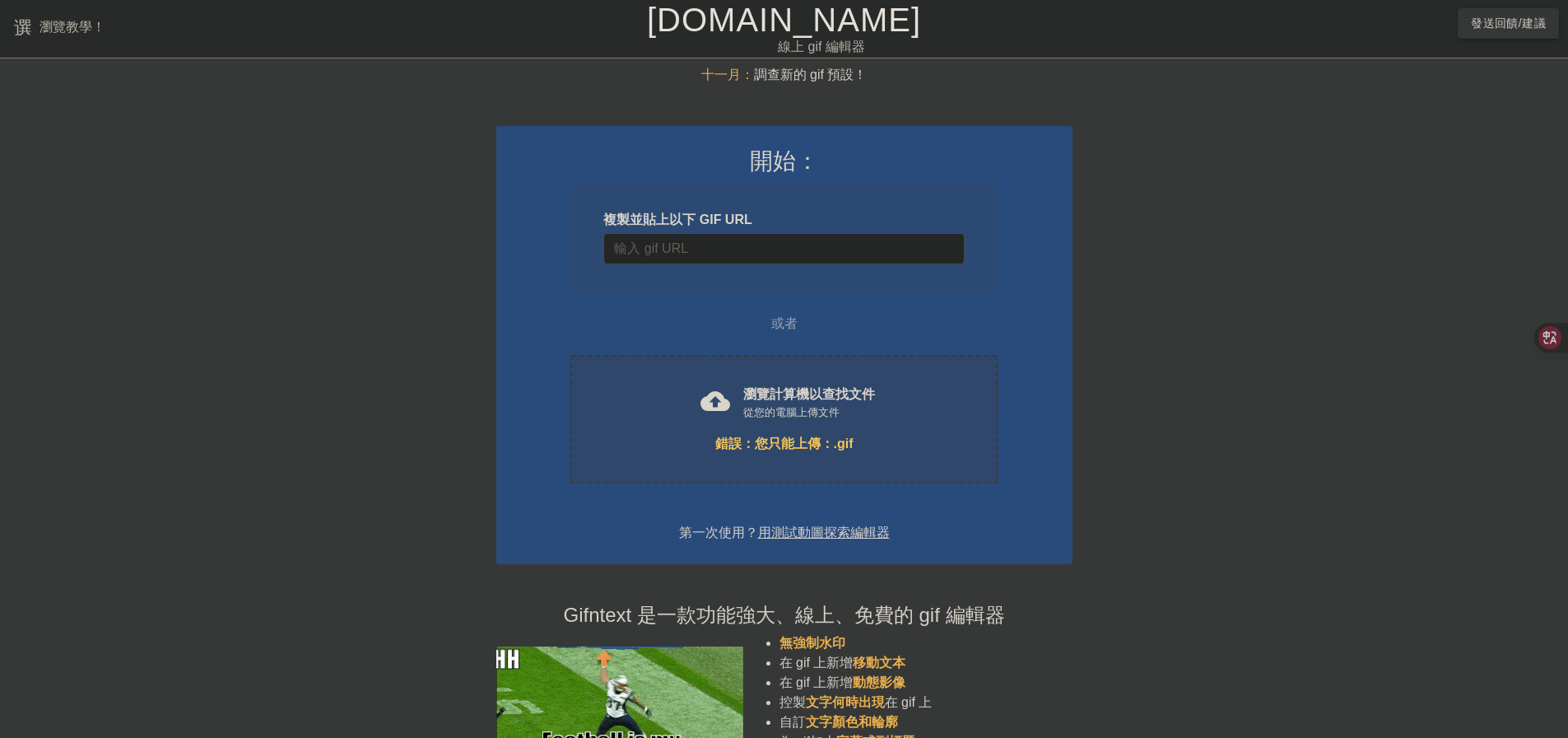
click at [881, 432] on div "cloud_upload 瀏覽計算機以查找文件 從您的電腦上傳文件 錯誤： 您只能上傳：.gif Choose files" at bounding box center [784, 419] width 427 height 128
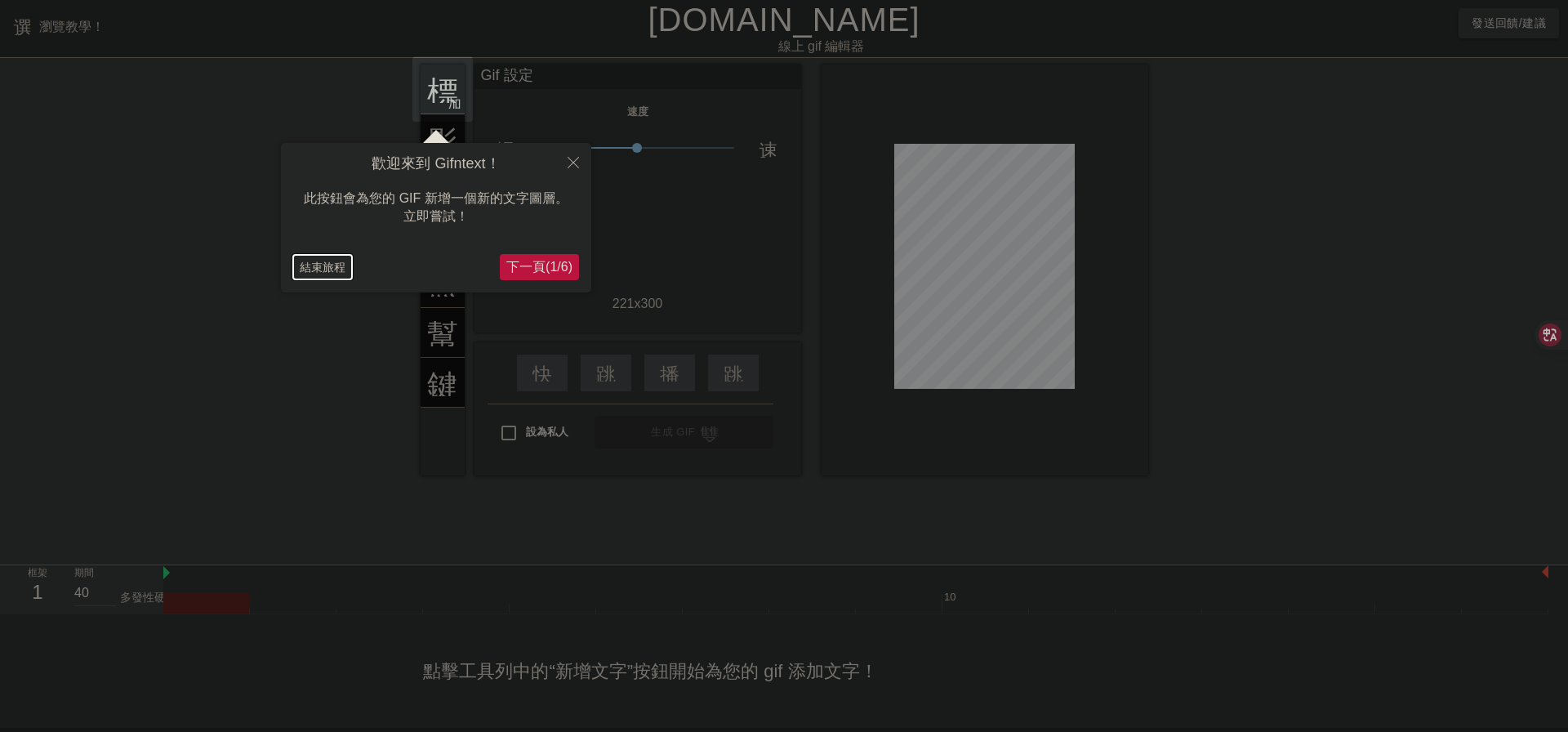
click at [310, 270] on font "結束旅程" at bounding box center [323, 267] width 46 height 13
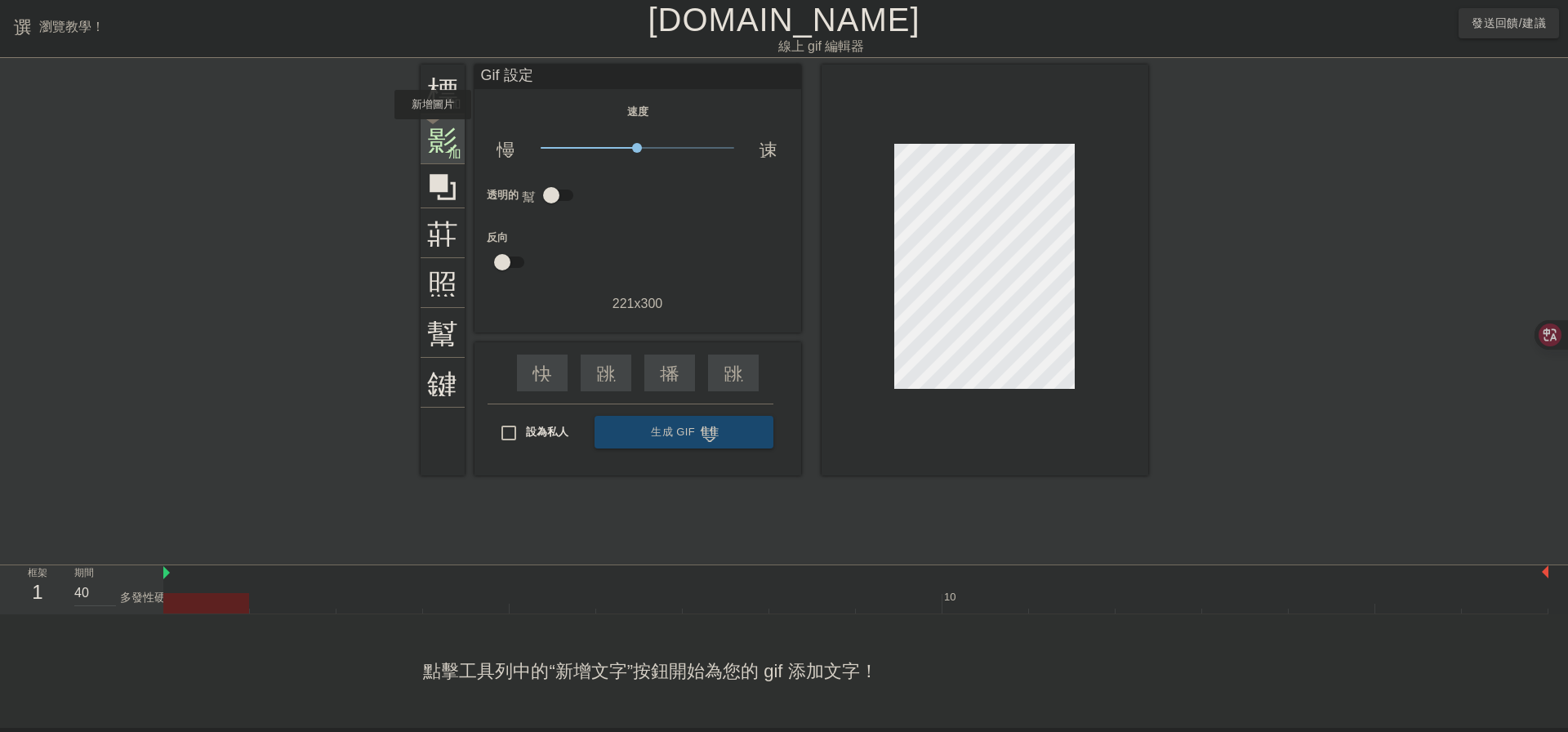
click at [433, 131] on font "影像" at bounding box center [458, 137] width 62 height 31
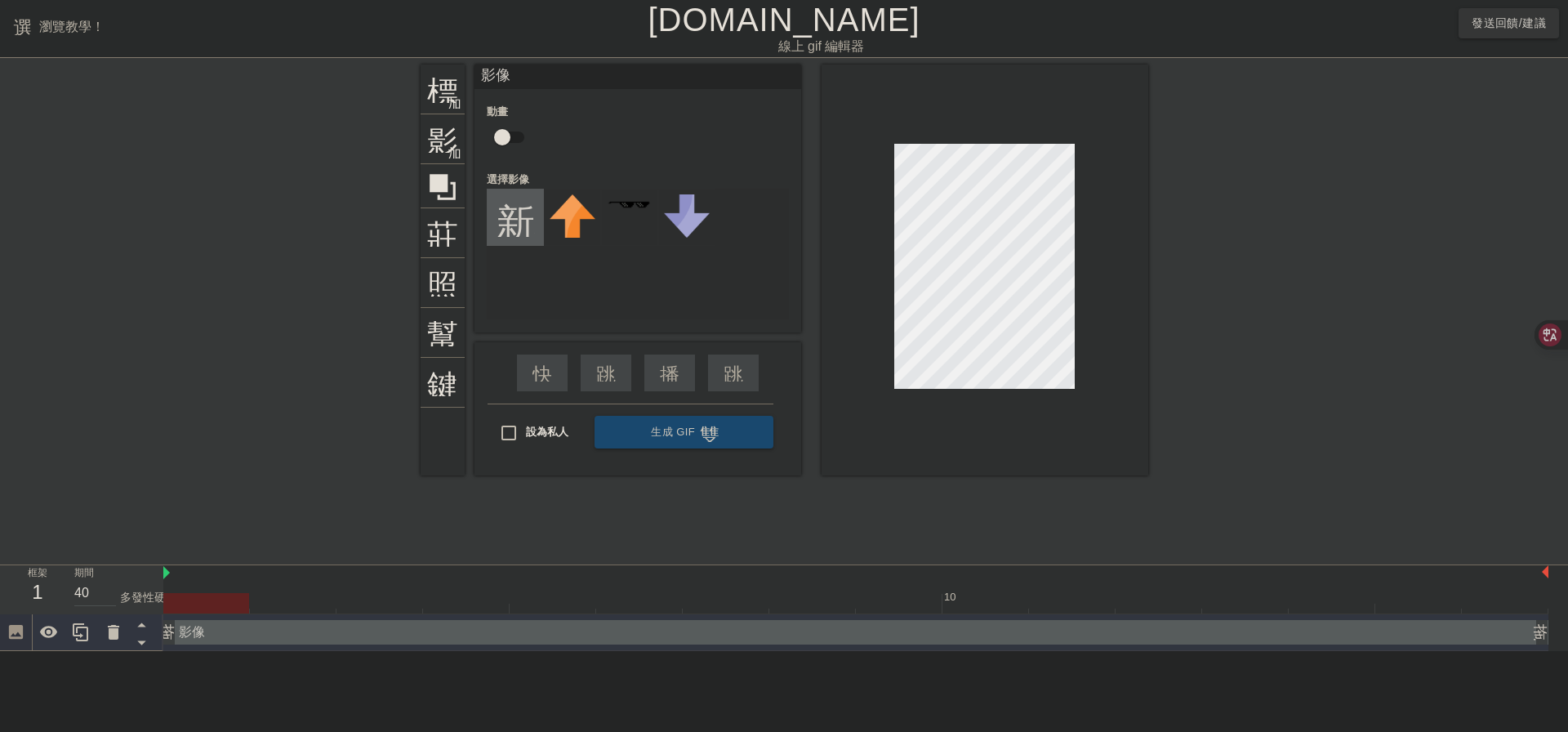
click at [517, 209] on input "file" at bounding box center [516, 217] width 56 height 56
type input "C:\fakepath\5d4c4cd2739c2684d2cf0641fe45734a.jpg"
click at [579, 221] on img at bounding box center [573, 216] width 46 height 44
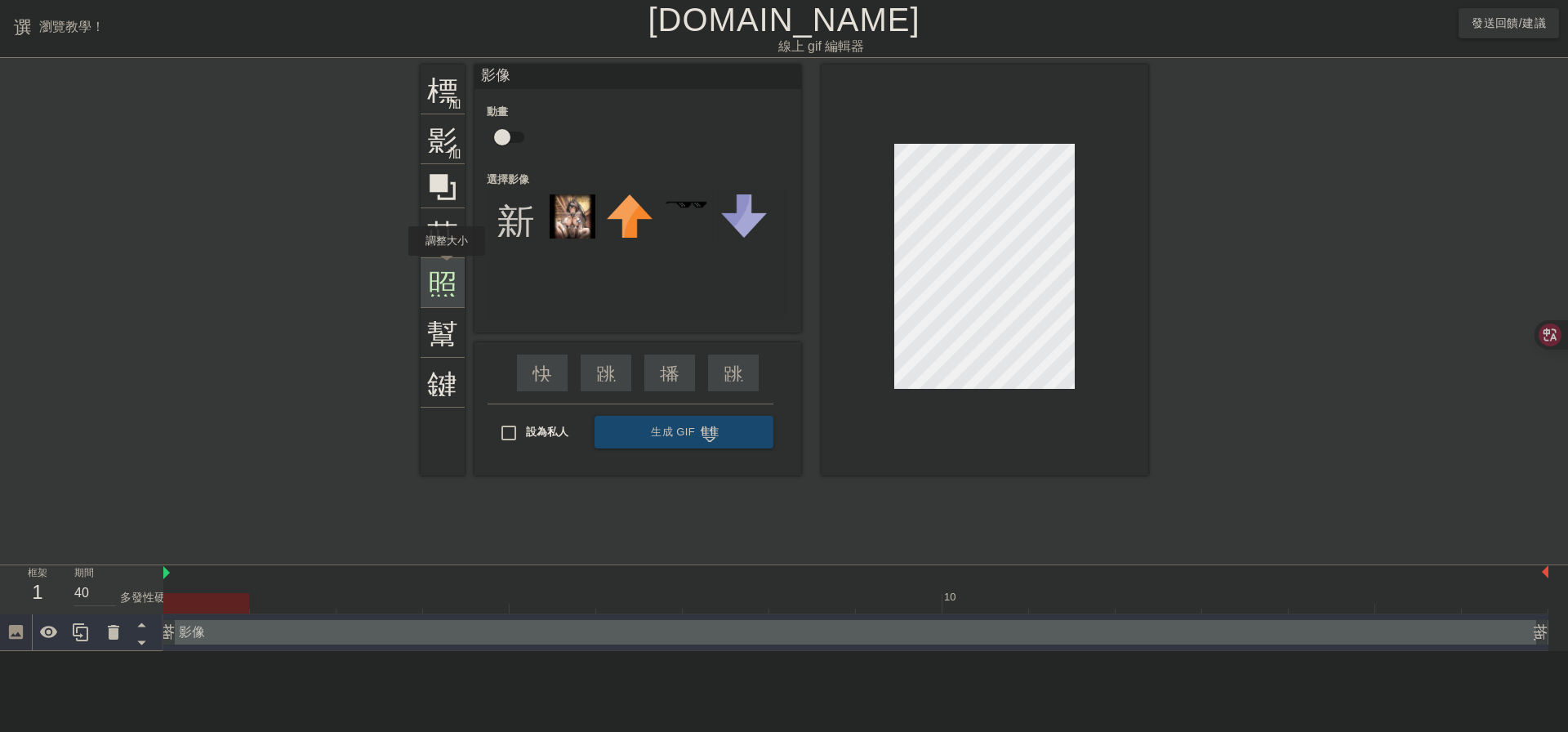
click at [447, 267] on font "照片尺寸選擇大" at bounding box center [536, 281] width 217 height 31
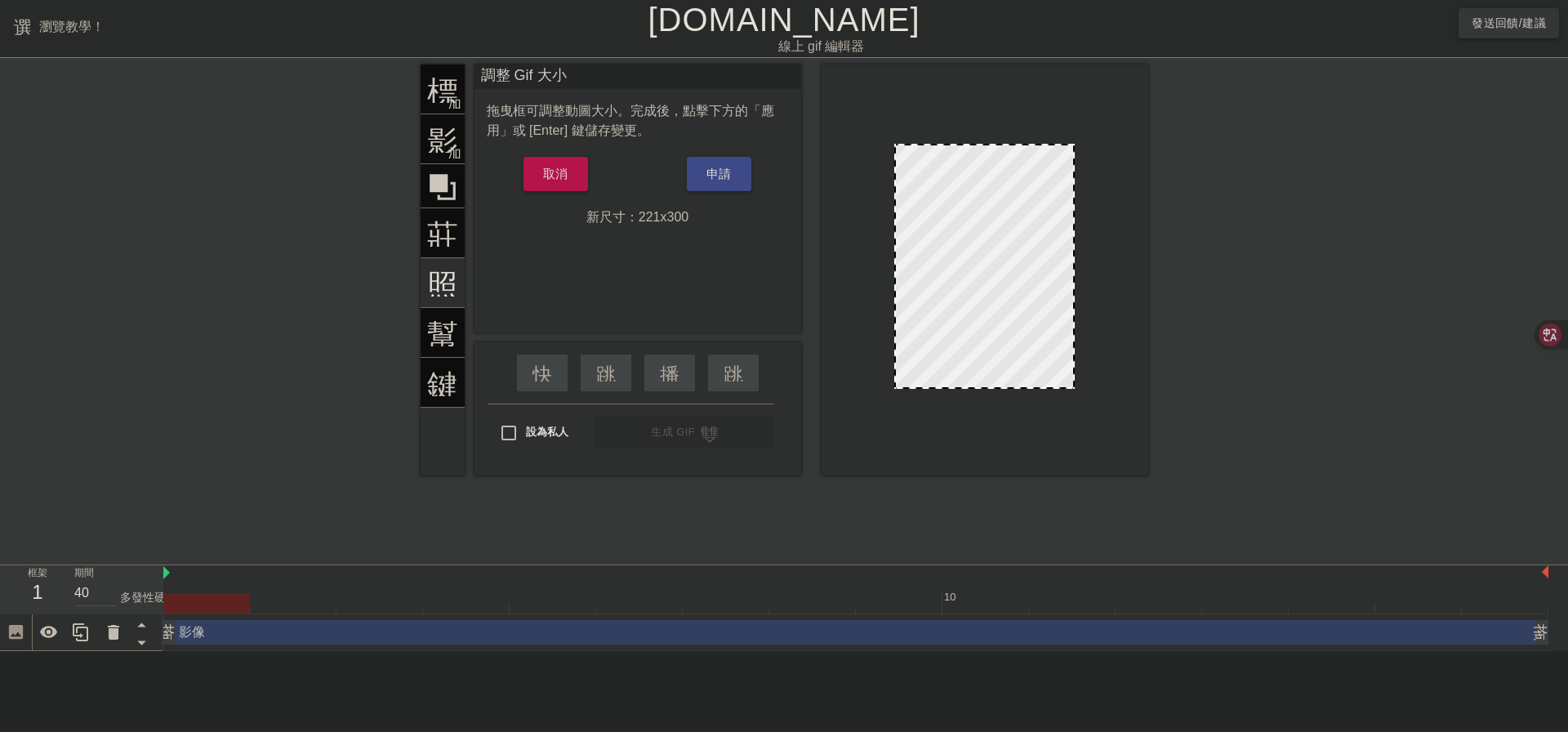
drag, startPoint x: 1070, startPoint y: 388, endPoint x: 1193, endPoint y: 558, distance: 209.8
click at [1199, 569] on div "選單書 瀏覽教學！ Gifntext.com 線上 gif 編輯器 發送回饋/建議 標題 加入圓圈 影像 加入圓圈 莊稼 照片尺寸選擇大 幫助 鍵盤 調整 G…" at bounding box center [784, 325] width 1568 height 651
drag, startPoint x: 1073, startPoint y: 386, endPoint x: 1330, endPoint y: 628, distance: 353.0
click at [1351, 645] on div "選單書 瀏覽教學！ Gifntext.com 線上 gif 編輯器 發送回饋/建議 標題 加入圓圈 影像 加入圓圈 莊稼 照片尺寸選擇大 幫助 鍵盤 調整 G…" at bounding box center [784, 325] width 1568 height 651
drag, startPoint x: 1052, startPoint y: 298, endPoint x: 1030, endPoint y: 264, distance: 40.5
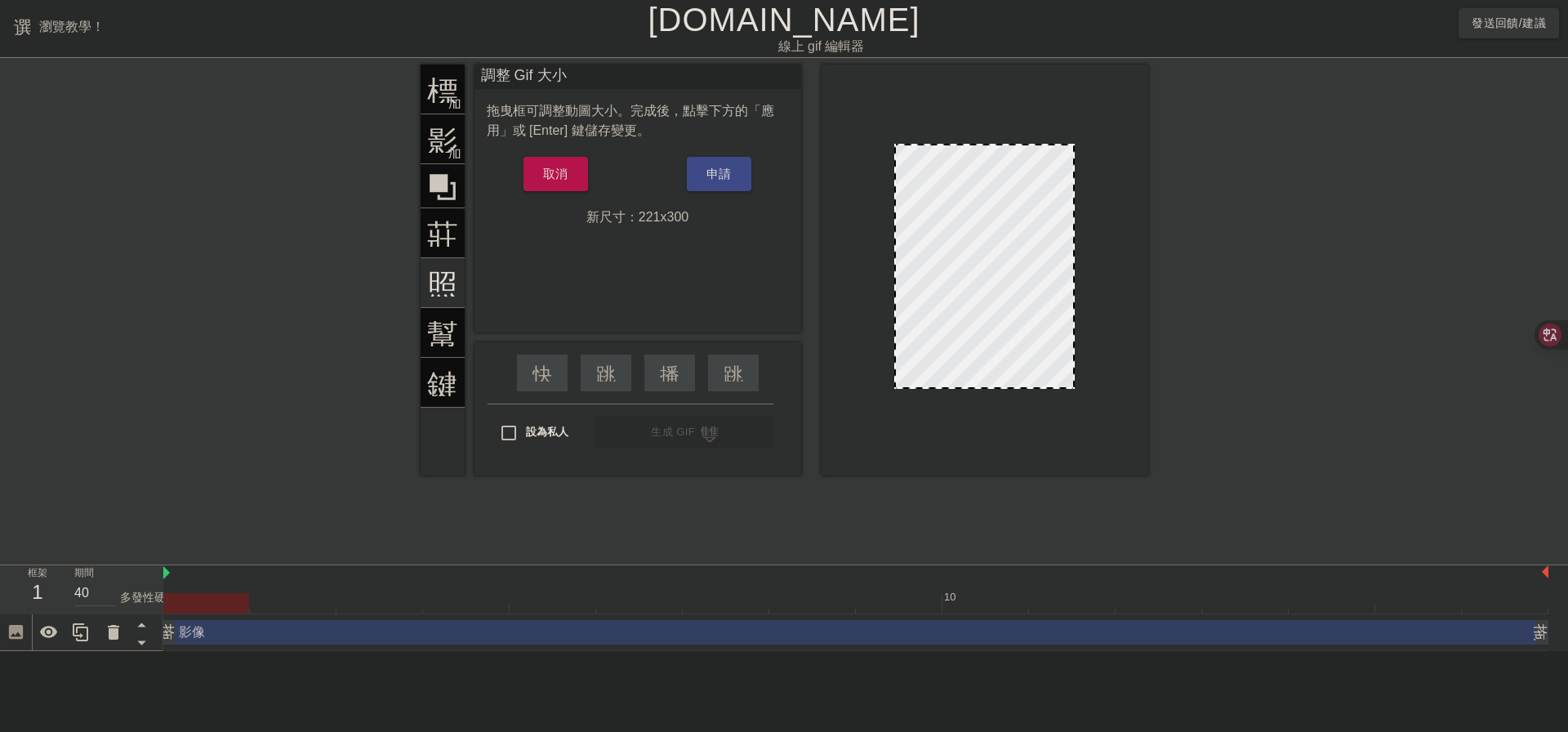
click at [1029, 253] on div at bounding box center [984, 266] width 181 height 245
click at [439, 333] on div "標題 加入圓圈 影像 加入圓圈 莊稼 照片尺寸選擇大 幫助 鍵盤" at bounding box center [443, 270] width 44 height 411
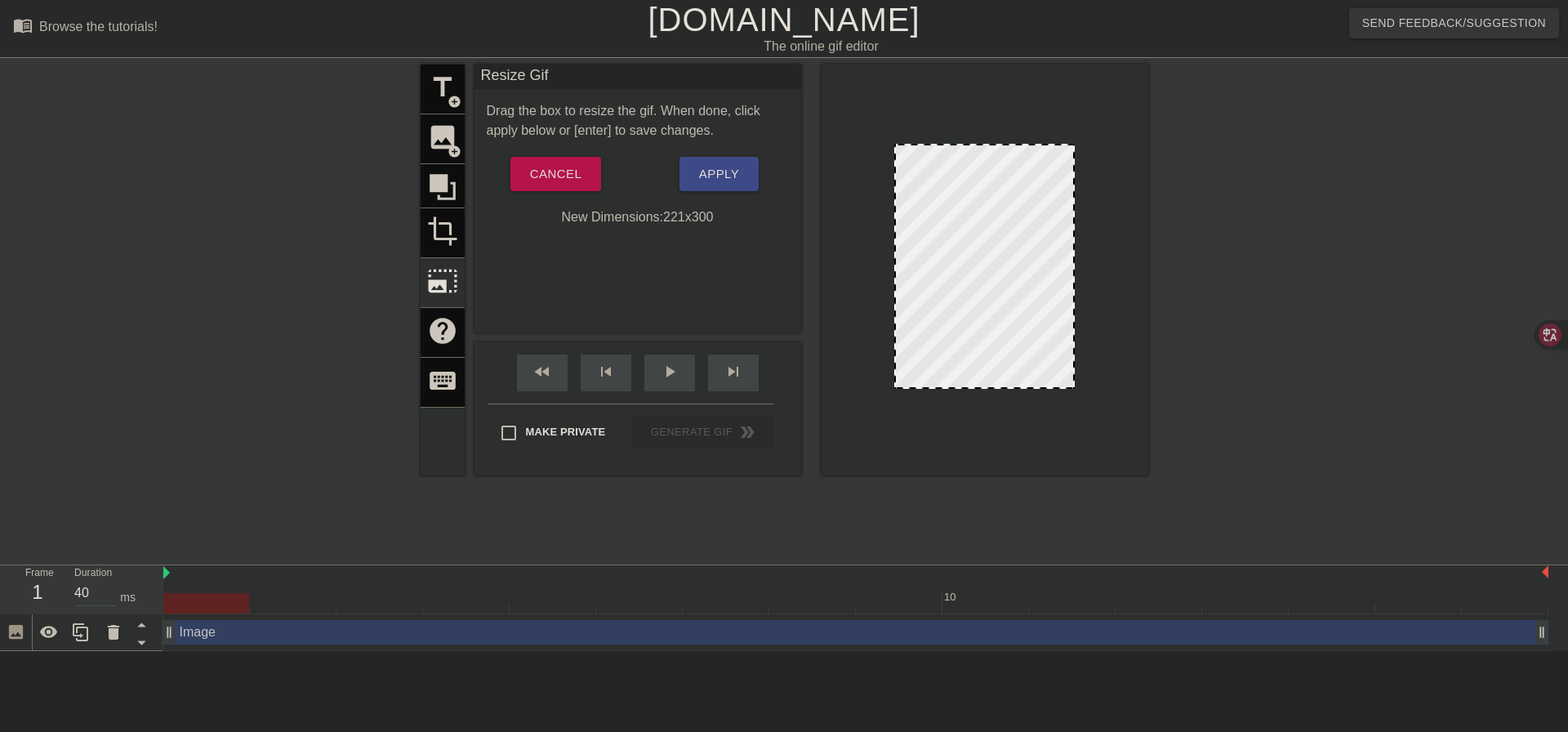
click at [1224, 283] on div at bounding box center [1290, 310] width 245 height 490
click at [834, 483] on div "title add_circle image add_circle crop photo_size_select_large help keyboard Re…" at bounding box center [784, 310] width 728 height 490
click at [1009, 211] on div at bounding box center [984, 266] width 181 height 245
click at [1232, 123] on div at bounding box center [1290, 310] width 245 height 490
click at [940, 65] on div at bounding box center [985, 270] width 327 height 411
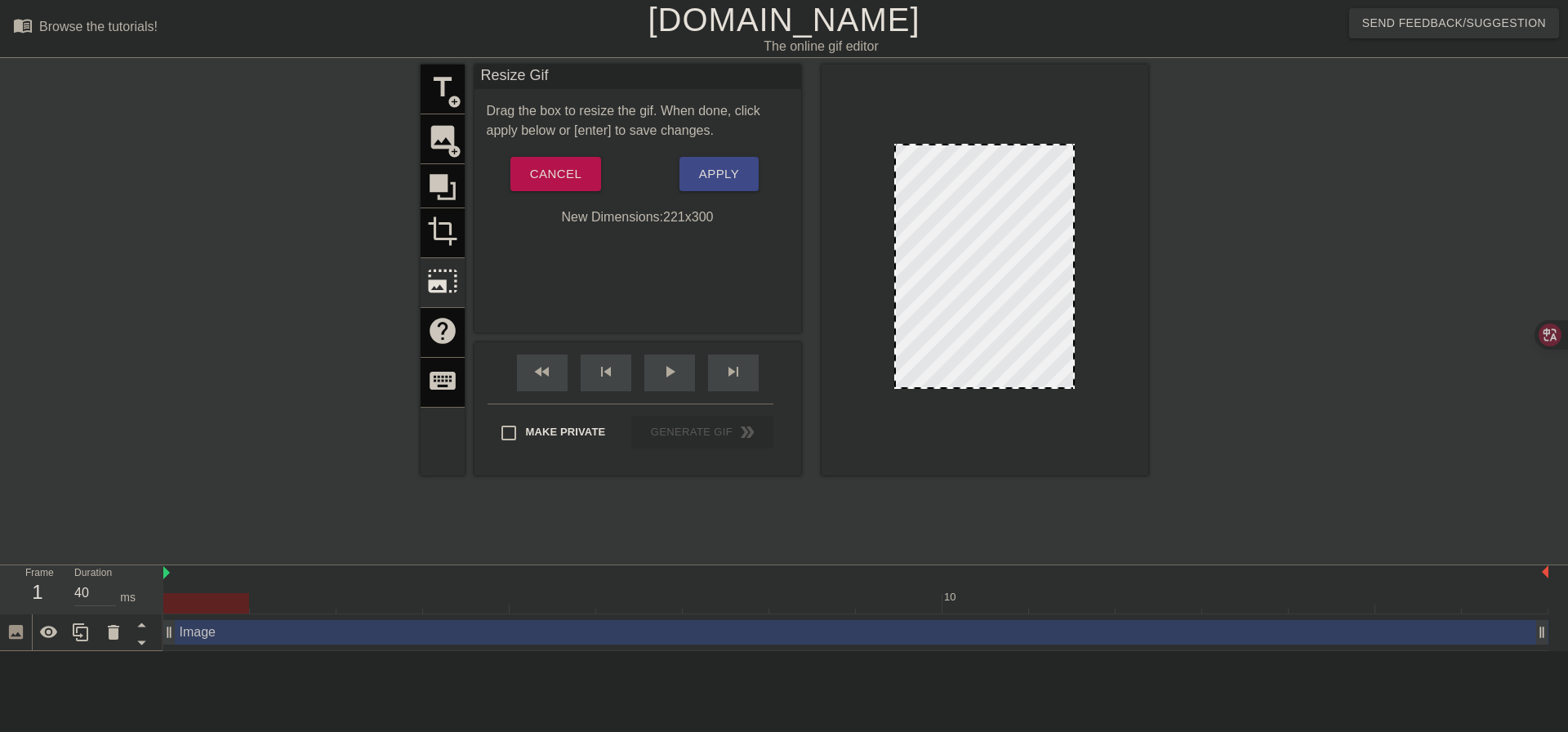
click at [440, 333] on div "title add_circle image add_circle crop photo_size_select_large help keyboard" at bounding box center [443, 270] width 44 height 411
click at [436, 385] on div "title add_circle image add_circle crop photo_size_select_large help keyboard" at bounding box center [443, 270] width 44 height 411
click at [556, 180] on span "Cancel" at bounding box center [556, 174] width 51 height 21
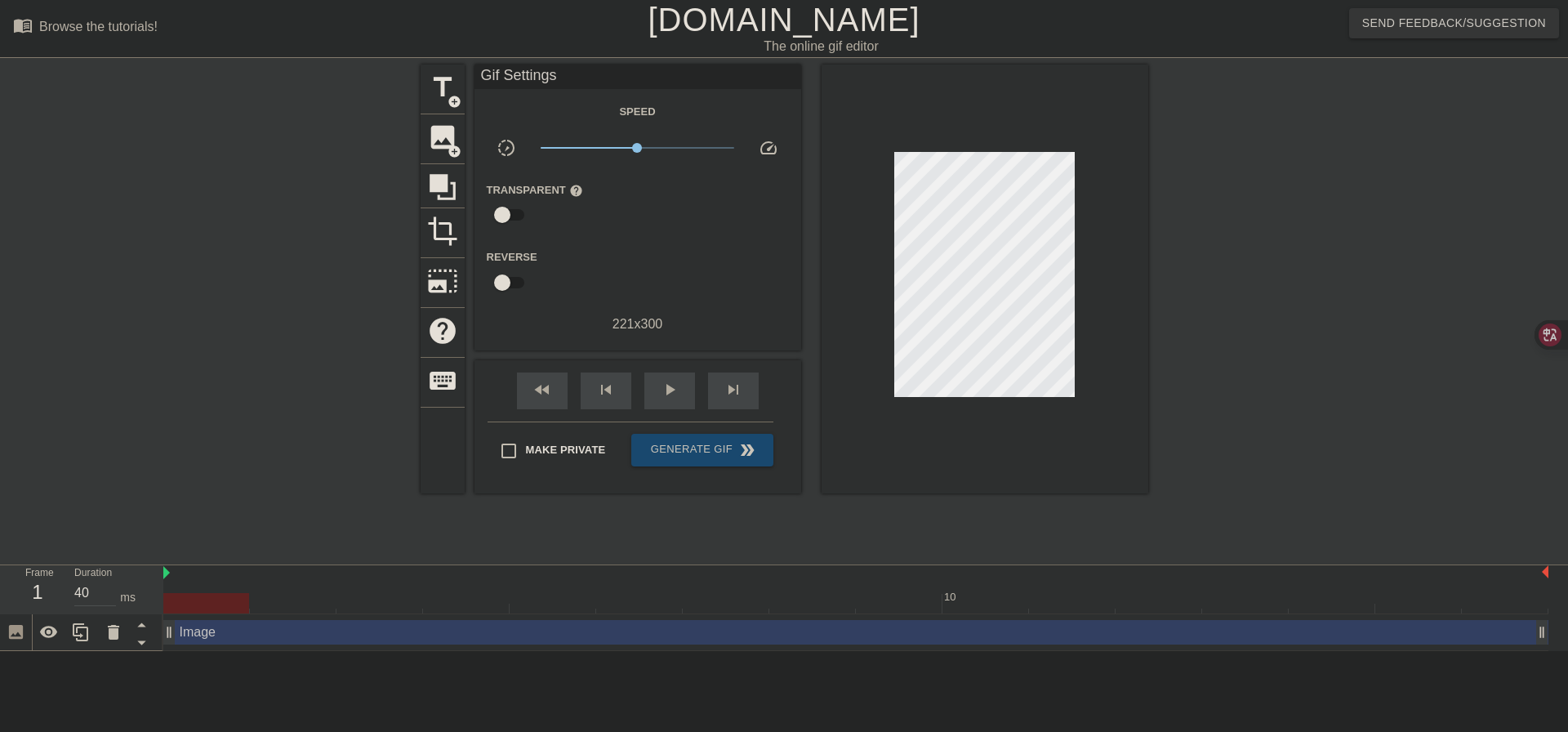
drag, startPoint x: 615, startPoint y: 310, endPoint x: 621, endPoint y: 339, distance: 29.6
click at [615, 315] on div "Speed slow_motion_video x1.00 speed Transparent help Reverse 221 x 300" at bounding box center [638, 217] width 302 height 233
click at [622, 339] on div "Gif Settings Speed slow_motion_video x1.00 speed Transparent help Reverse 221 x…" at bounding box center [638, 208] width 327 height 286
drag, startPoint x: 637, startPoint y: 145, endPoint x: 613, endPoint y: 148, distance: 24.2
click at [624, 148] on span "x0.813" at bounding box center [629, 148] width 10 height 10
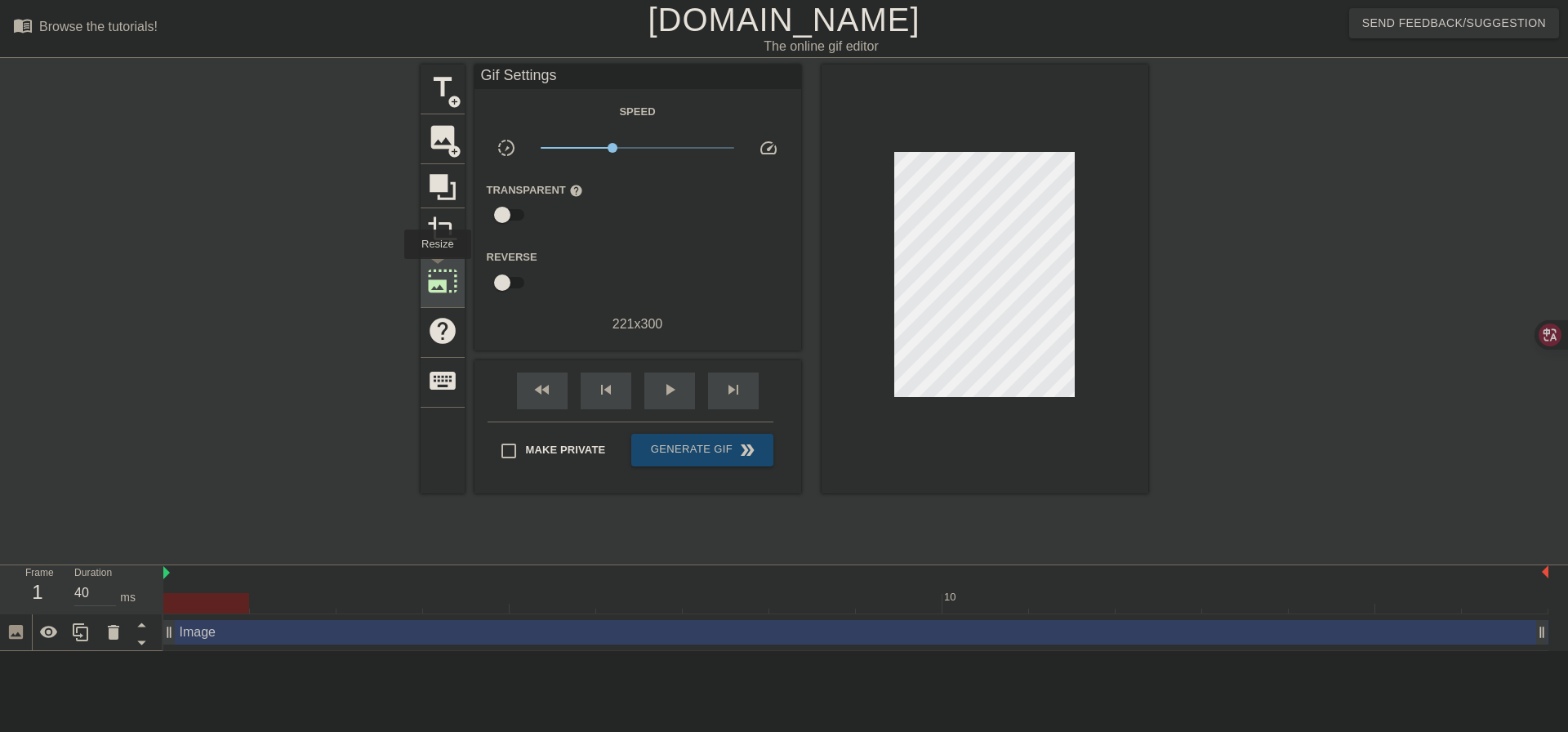
click at [436, 270] on span "photo_size_select_large" at bounding box center [443, 281] width 31 height 31
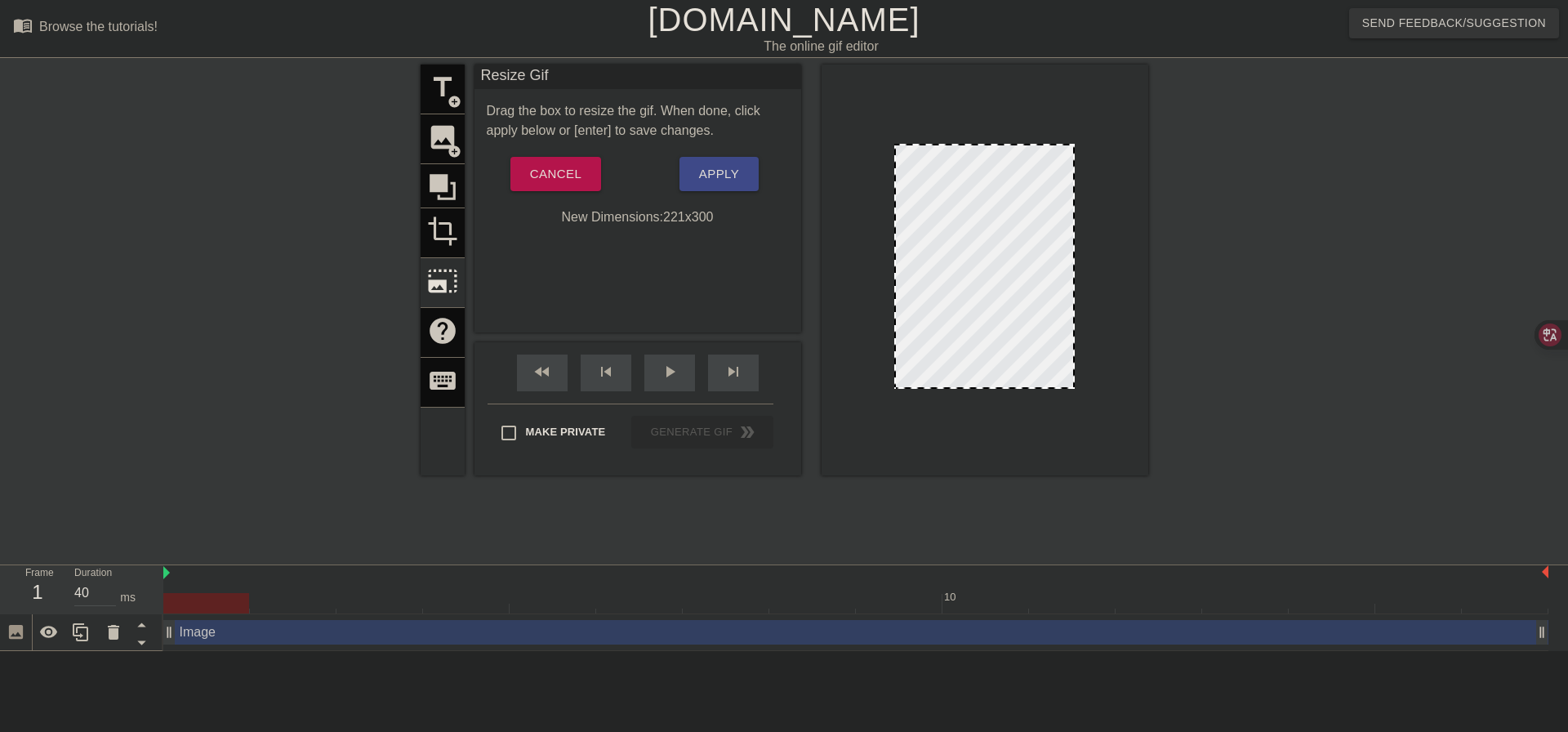
drag, startPoint x: 891, startPoint y: 146, endPoint x: 1003, endPoint y: 368, distance: 248.7
click at [997, 362] on div at bounding box center [985, 270] width 327 height 411
drag, startPoint x: 1073, startPoint y: 387, endPoint x: 1253, endPoint y: 703, distance: 363.7
click at [1253, 651] on html "menu_book Browse the tutorials! Gifntext.com The online gif editor Send Feedbac…" at bounding box center [784, 325] width 1568 height 651
